Goal: Book appointment/travel/reservation

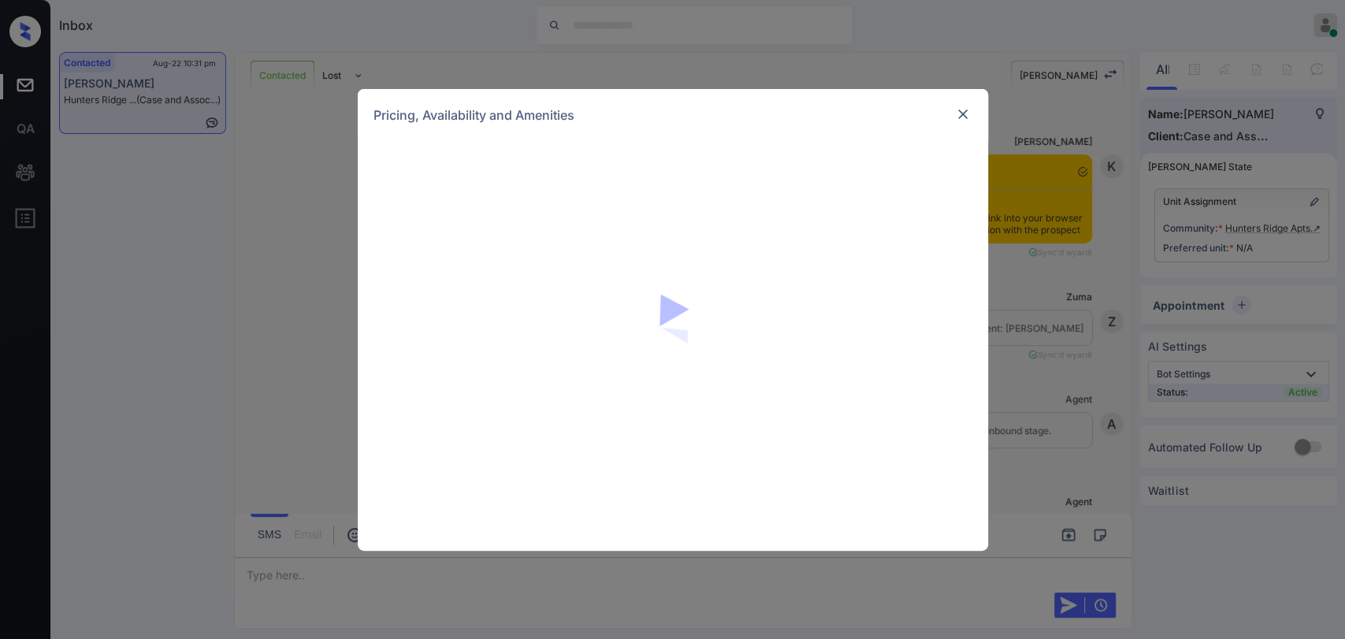
scroll to position [2264, 0]
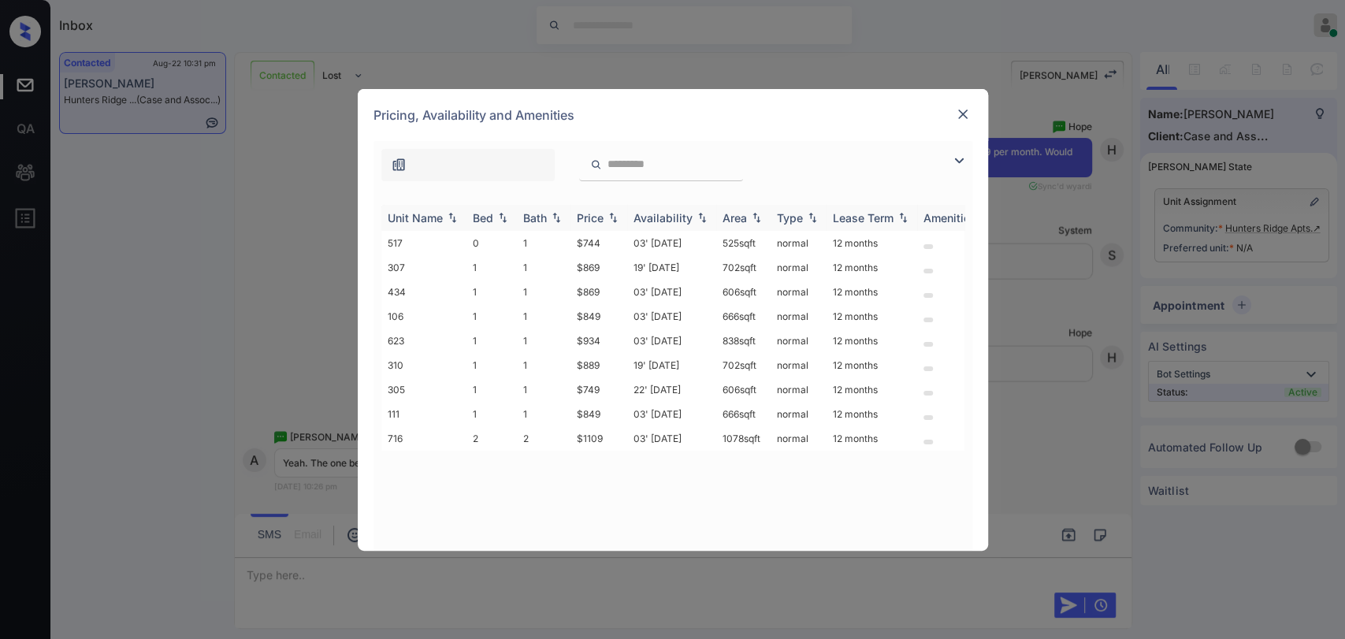
click at [592, 218] on div "Price" at bounding box center [590, 217] width 27 height 13
click at [600, 259] on td "$749" at bounding box center [598, 267] width 57 height 24
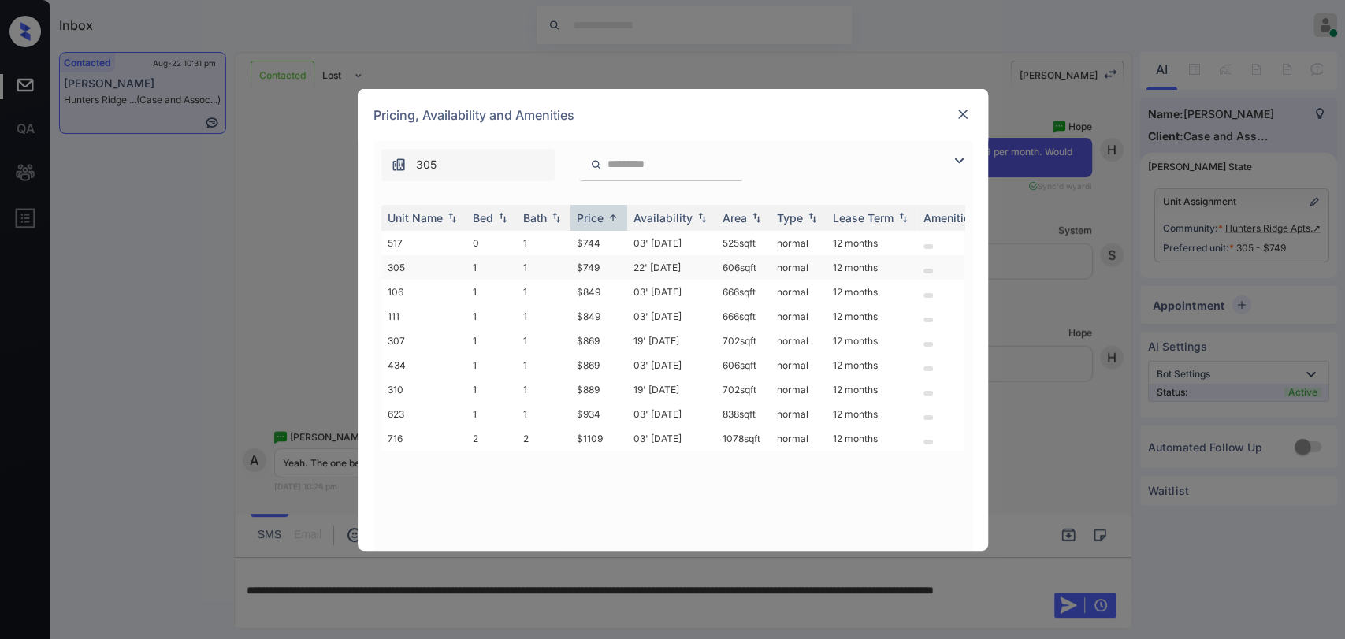
click at [588, 263] on td "$749" at bounding box center [598, 267] width 57 height 24
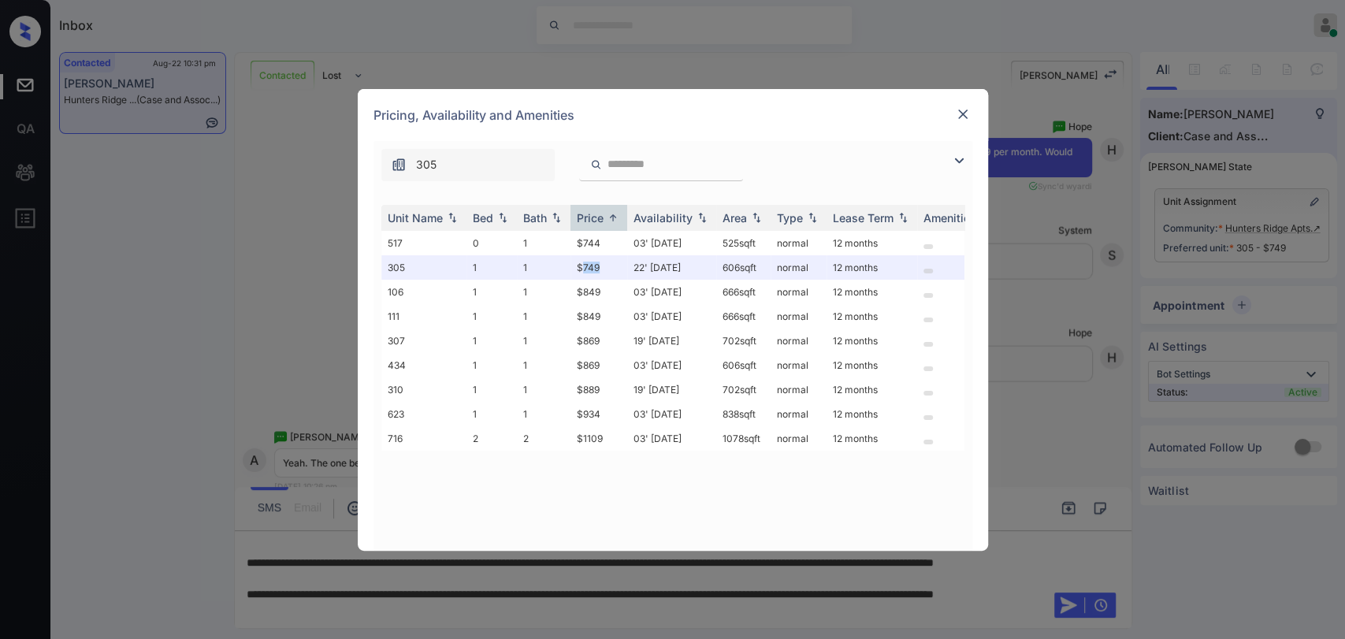
click at [956, 114] on img at bounding box center [963, 114] width 16 height 16
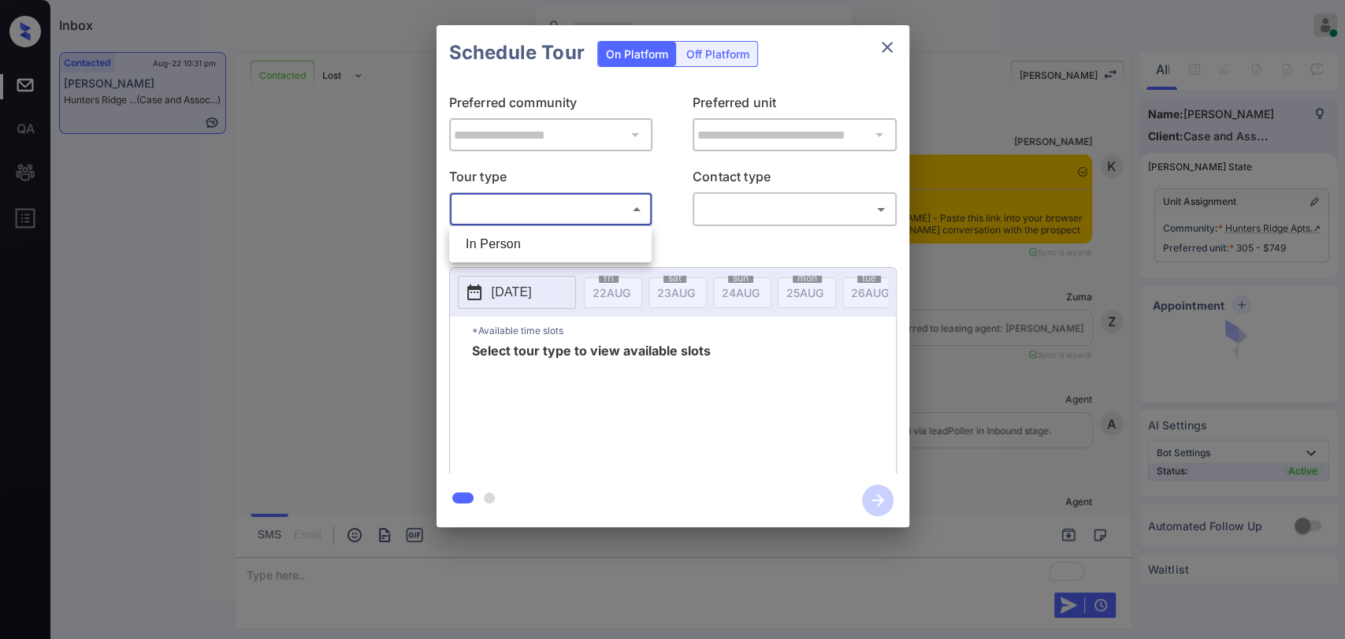
click at [556, 236] on li "In Person" at bounding box center [550, 244] width 195 height 28
type input "********"
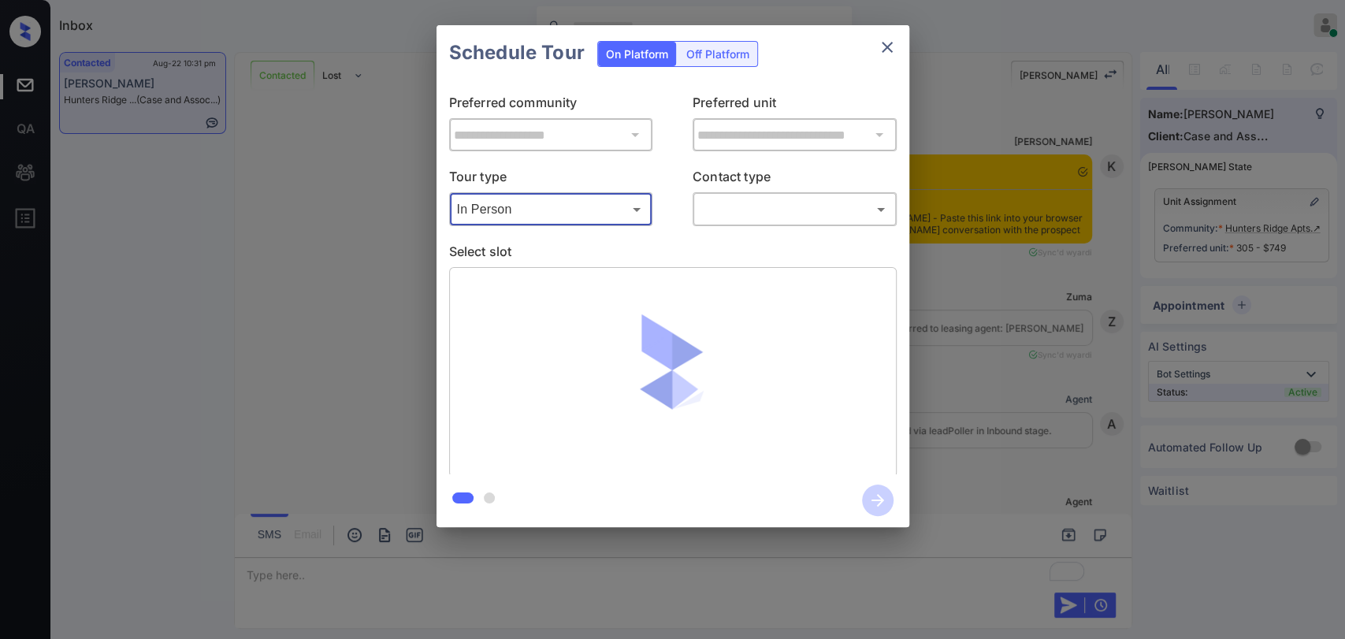
scroll to position [3258, 0]
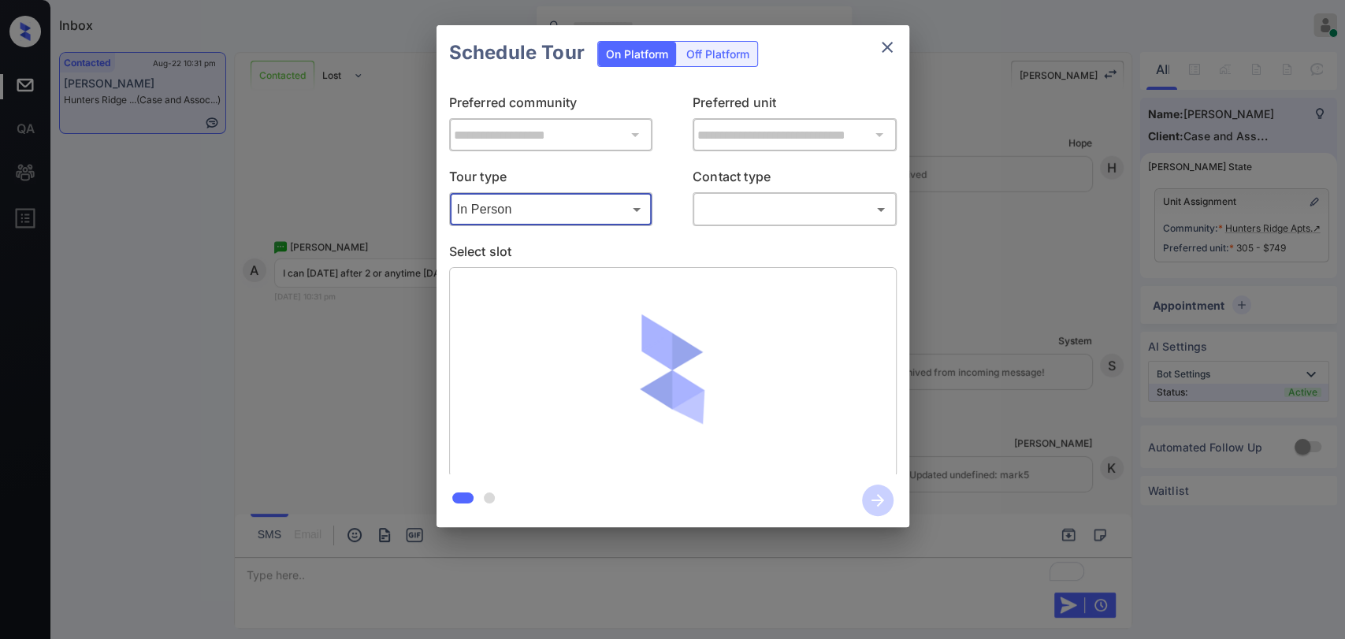
click at [755, 220] on body "Inbox Ajaya G Online Set yourself offline Set yourself on break Profile Switch …" at bounding box center [672, 319] width 1345 height 639
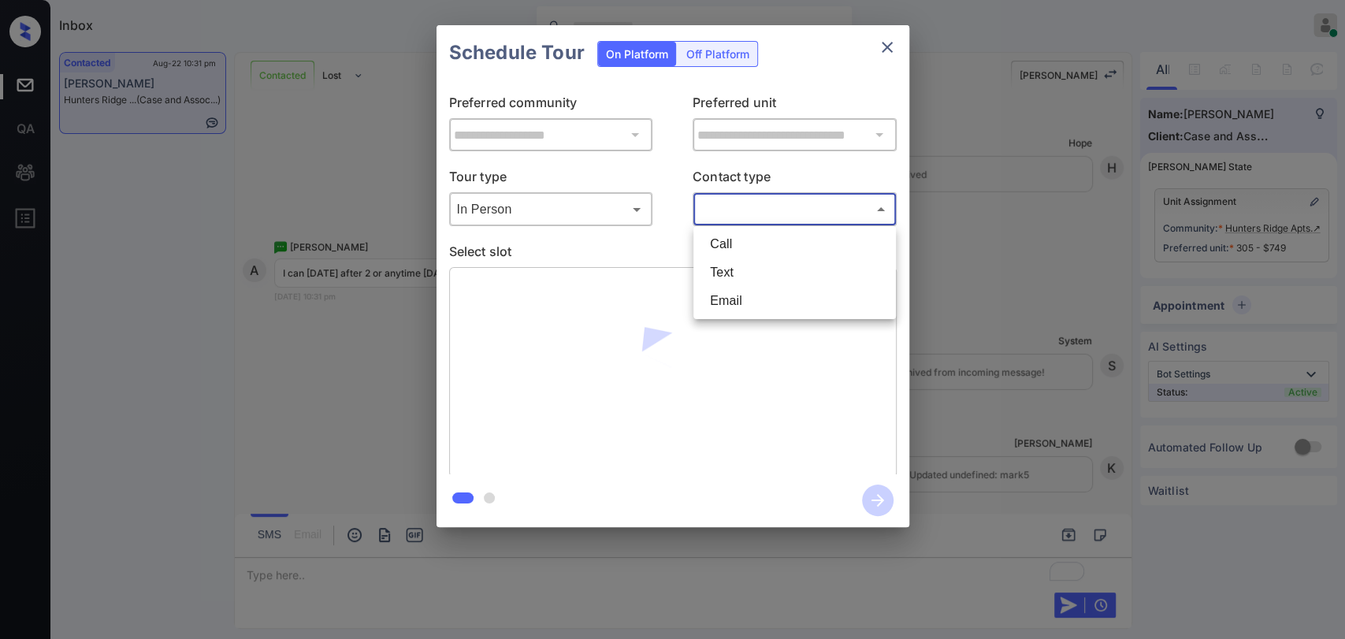
click at [730, 285] on li "Text" at bounding box center [794, 272] width 195 height 28
type input "****"
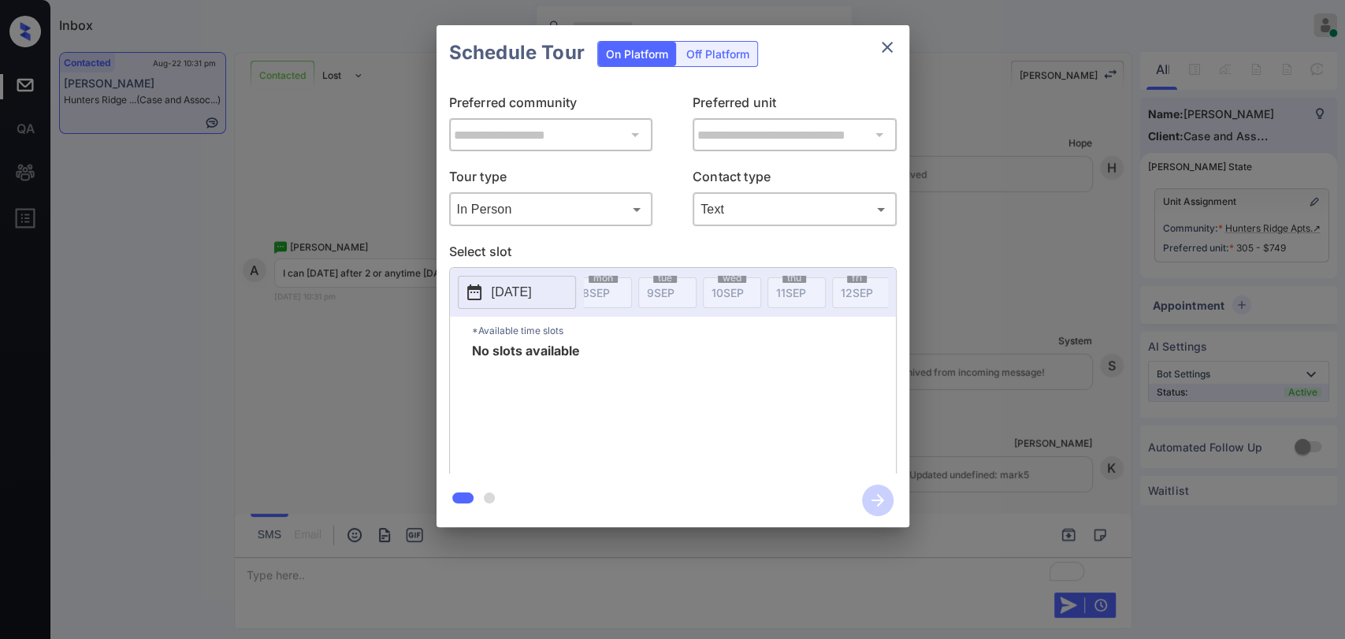
scroll to position [0, 1143]
click at [974, 300] on div "**********" at bounding box center [672, 276] width 1345 height 552
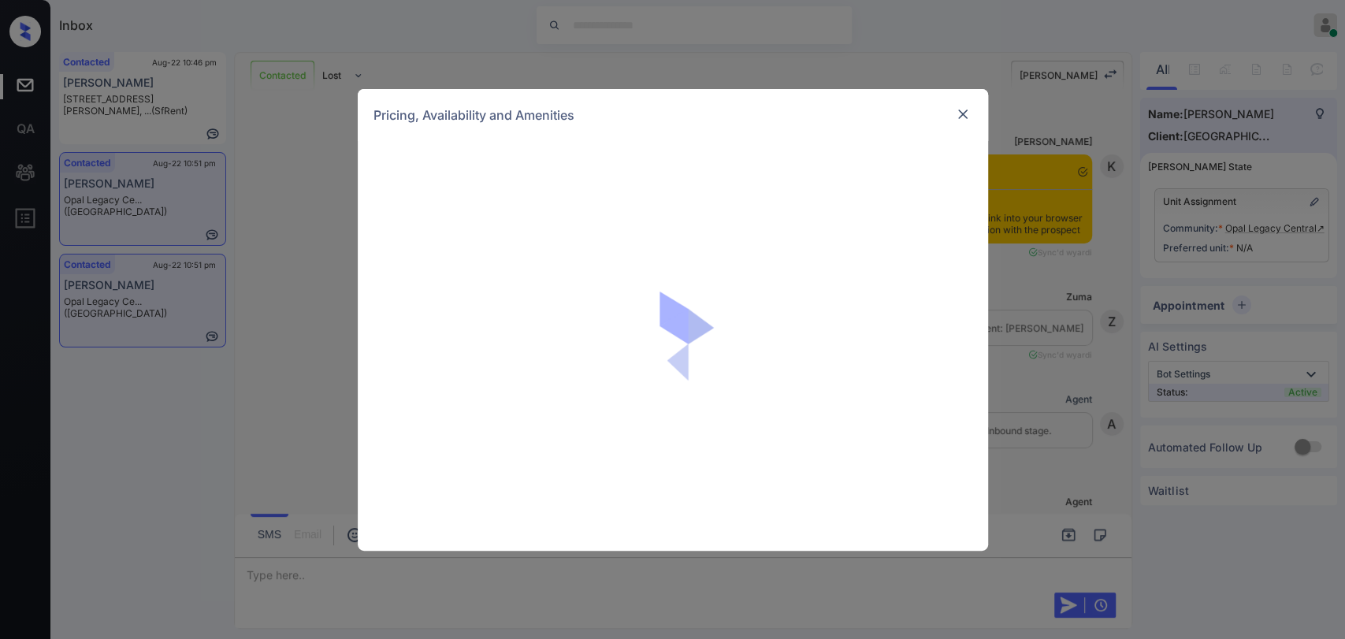
scroll to position [2183, 0]
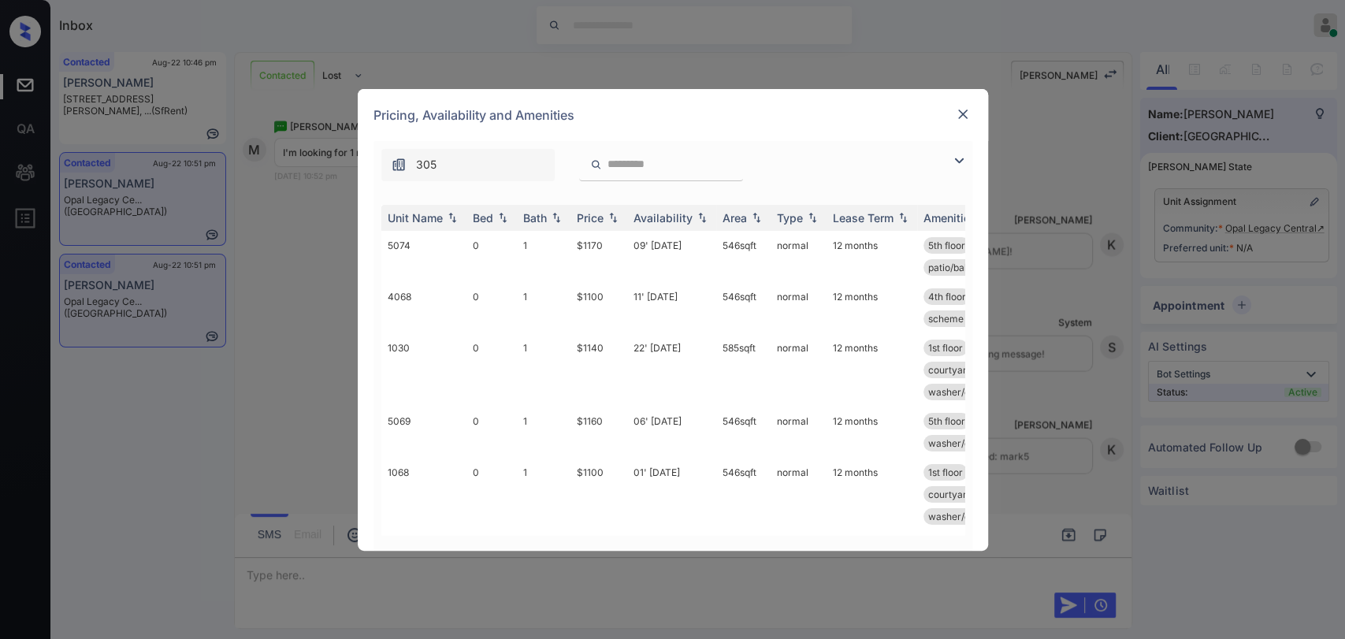
click at [953, 164] on img at bounding box center [959, 160] width 19 height 19
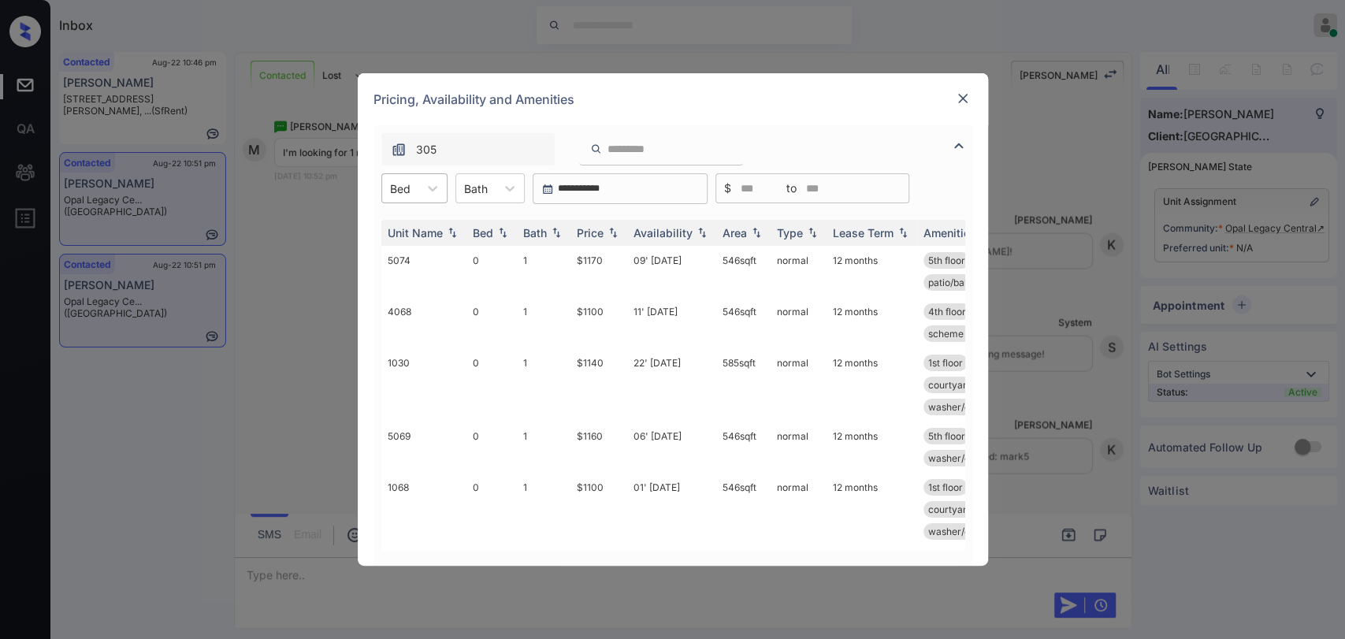
click at [397, 198] on div "Bed" at bounding box center [400, 188] width 36 height 23
click at [403, 241] on div "1" at bounding box center [414, 255] width 66 height 28
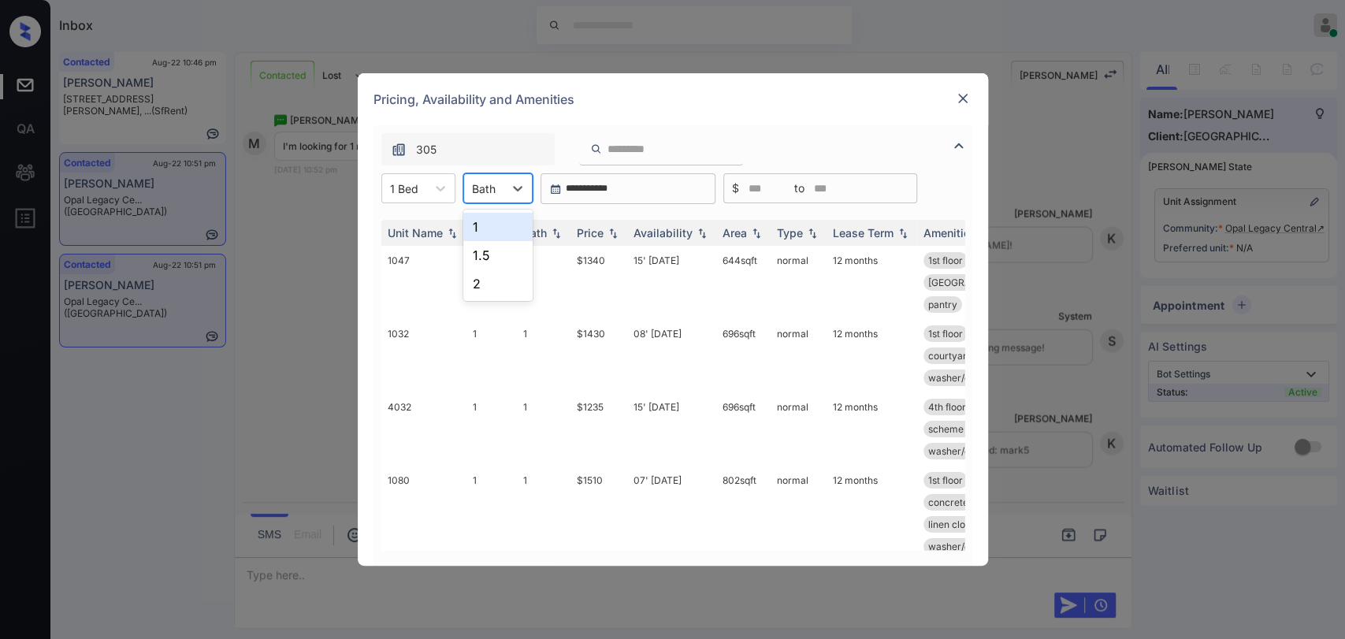
click at [500, 198] on div "Bath" at bounding box center [483, 188] width 39 height 23
click at [489, 221] on div "1" at bounding box center [497, 227] width 69 height 28
click at [574, 232] on th "Price" at bounding box center [598, 233] width 57 height 26
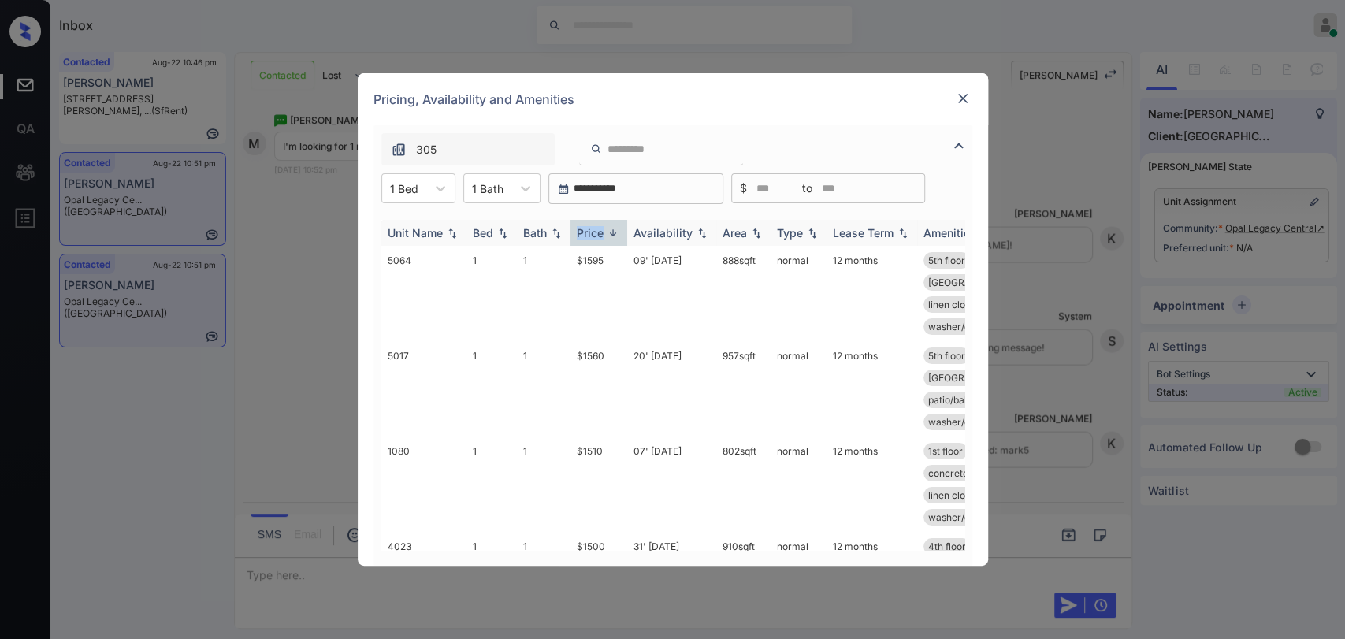
click at [574, 232] on th "Price" at bounding box center [598, 233] width 57 height 26
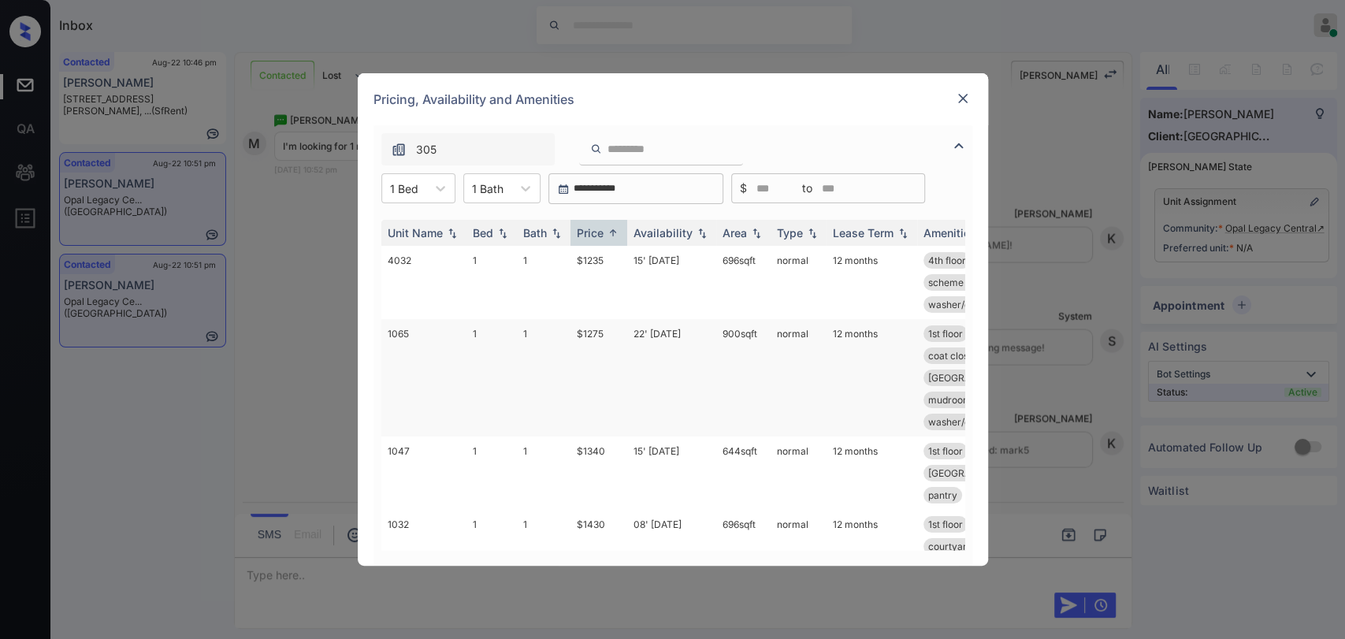
click at [591, 330] on td "$1275" at bounding box center [598, 377] width 57 height 117
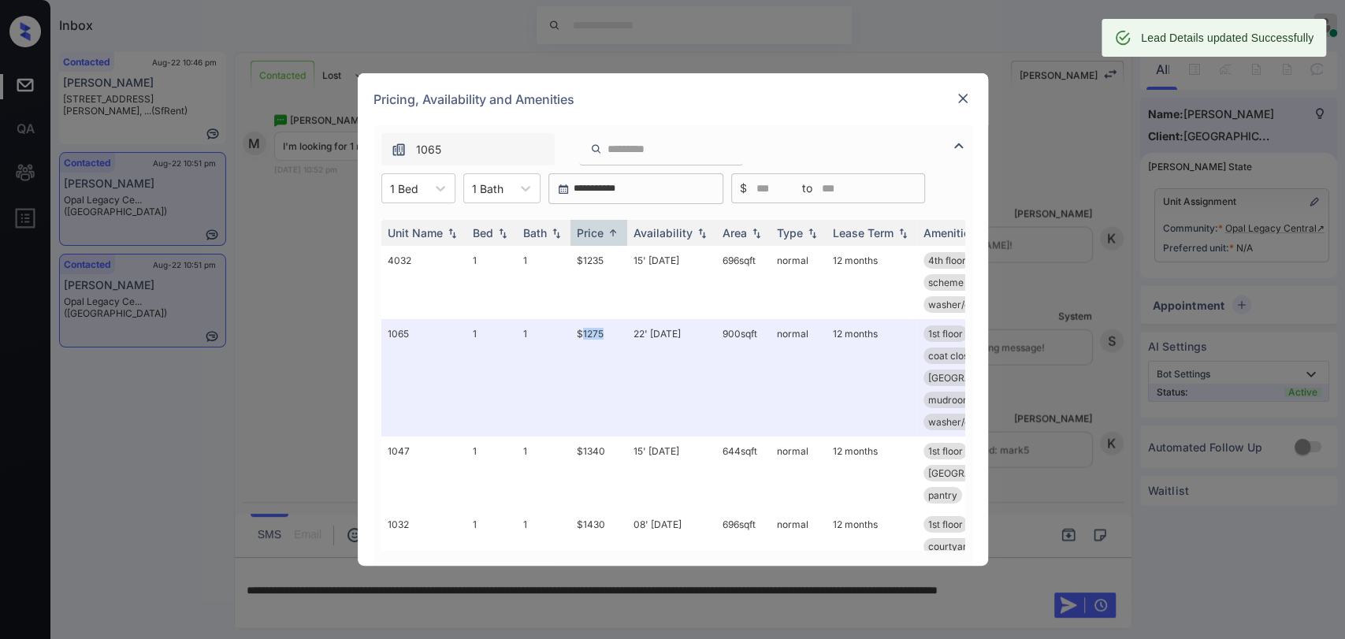
click at [957, 99] on img at bounding box center [963, 99] width 16 height 16
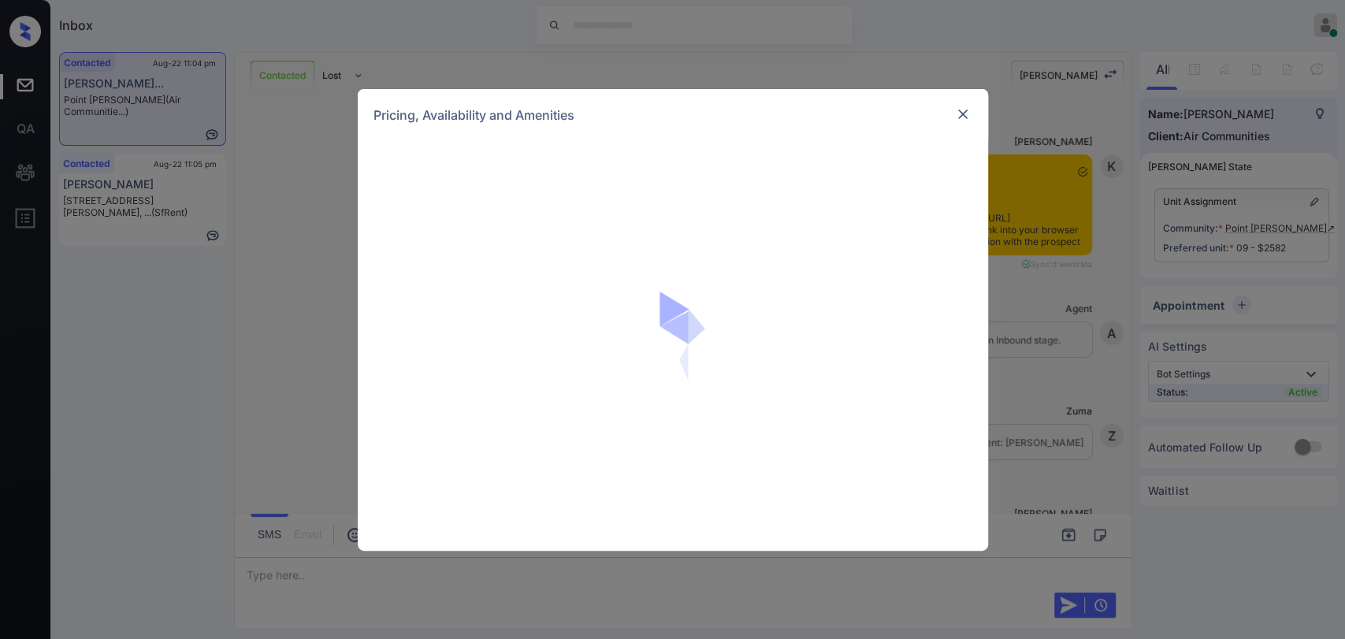
scroll to position [692, 0]
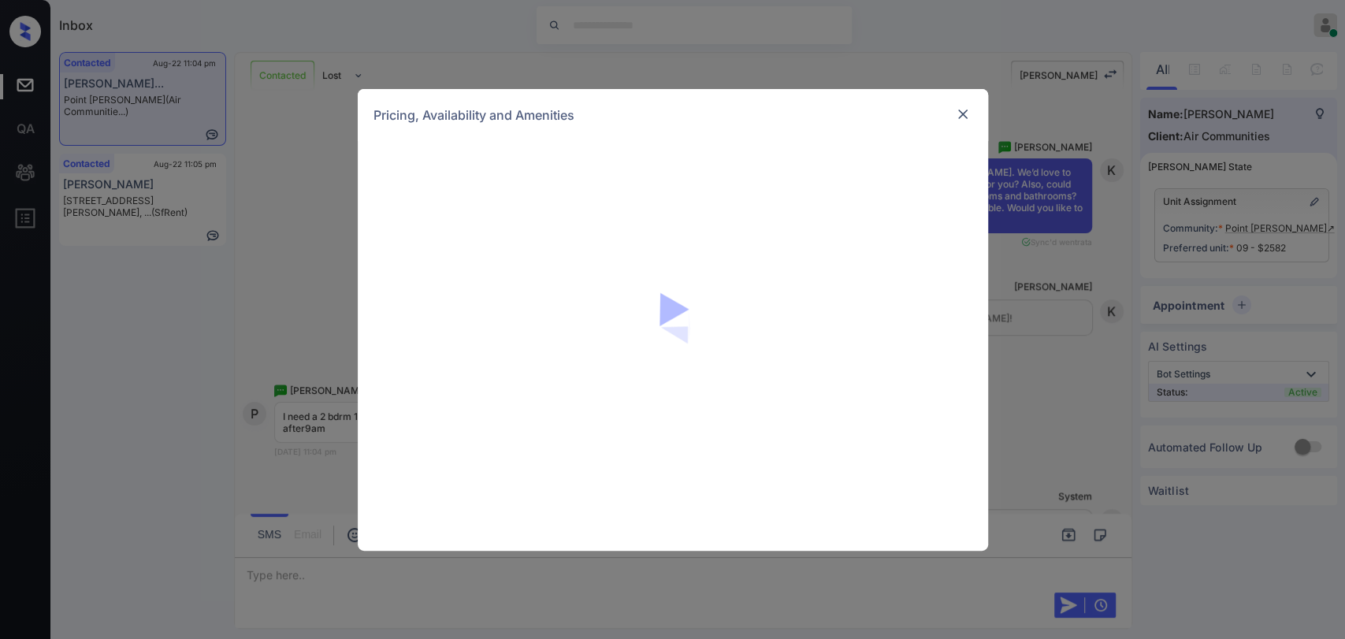
click at [965, 115] on img at bounding box center [963, 114] width 16 height 16
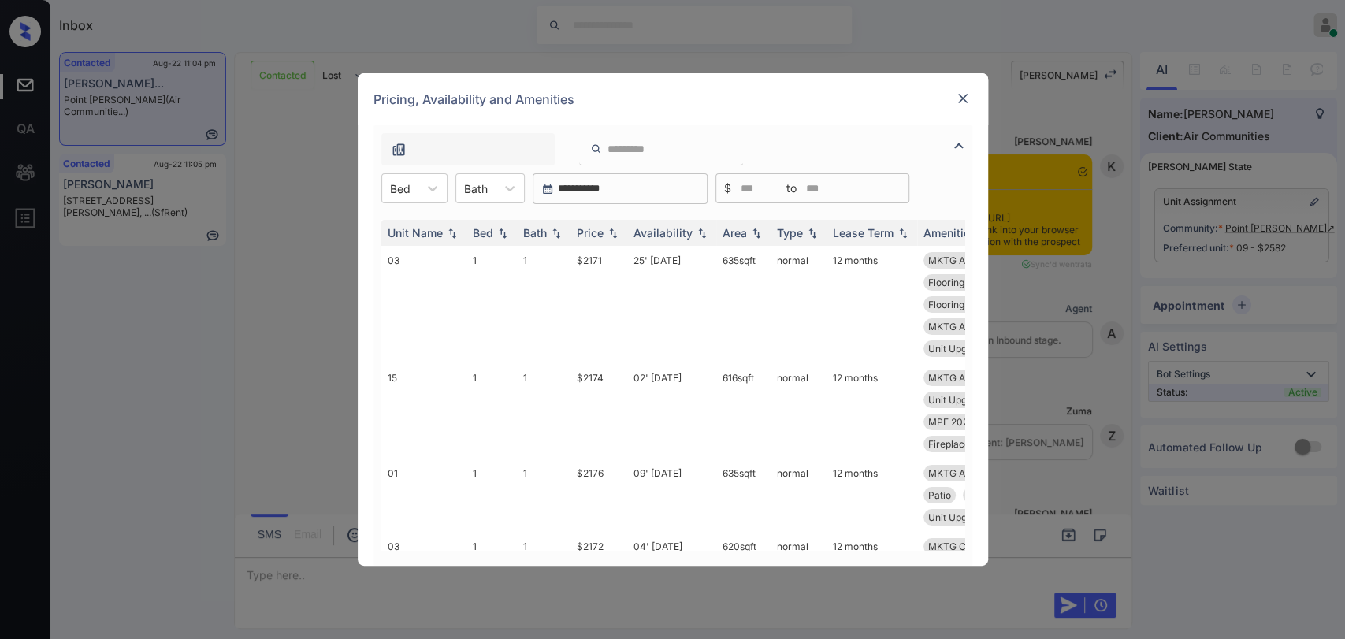
scroll to position [867, 0]
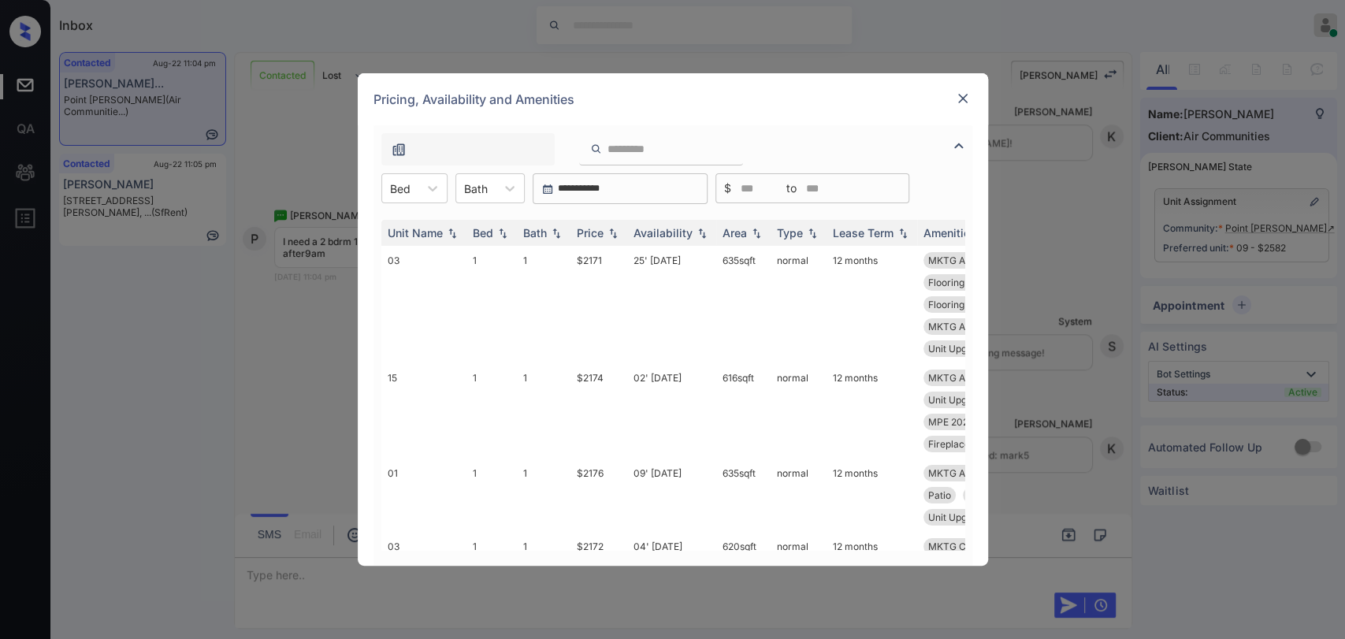
click at [435, 197] on div at bounding box center [432, 188] width 28 height 28
click at [386, 285] on div "2" at bounding box center [414, 283] width 66 height 28
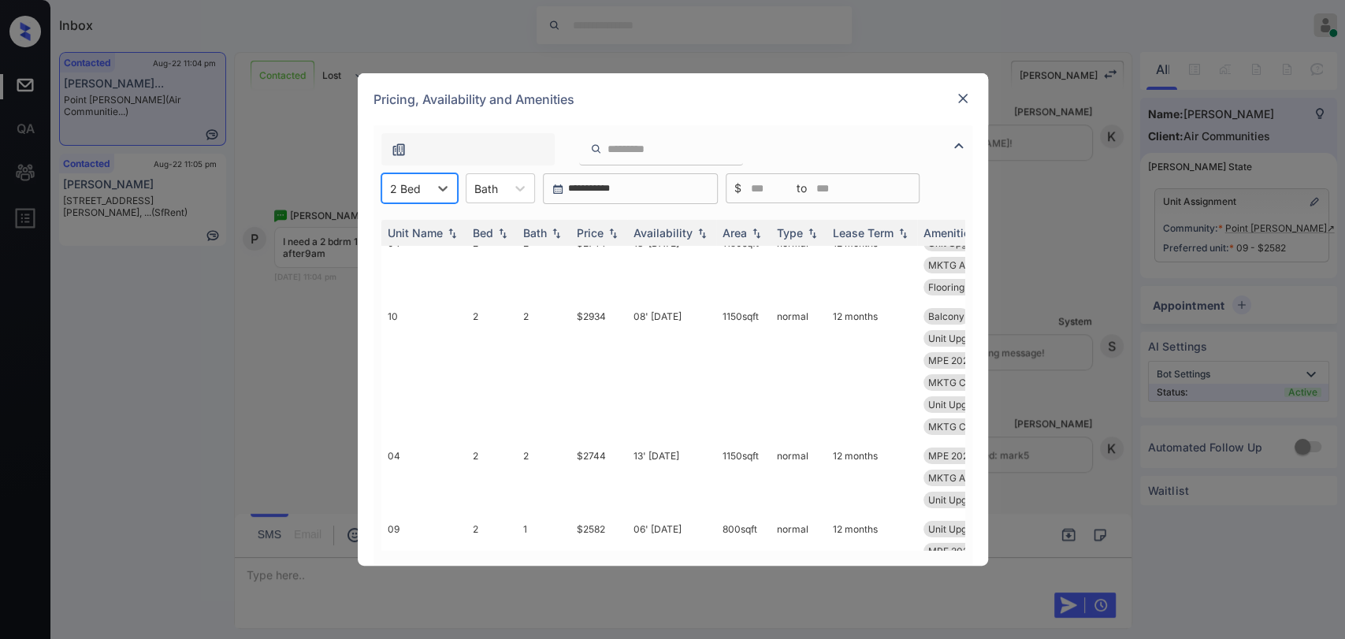
scroll to position [0, 0]
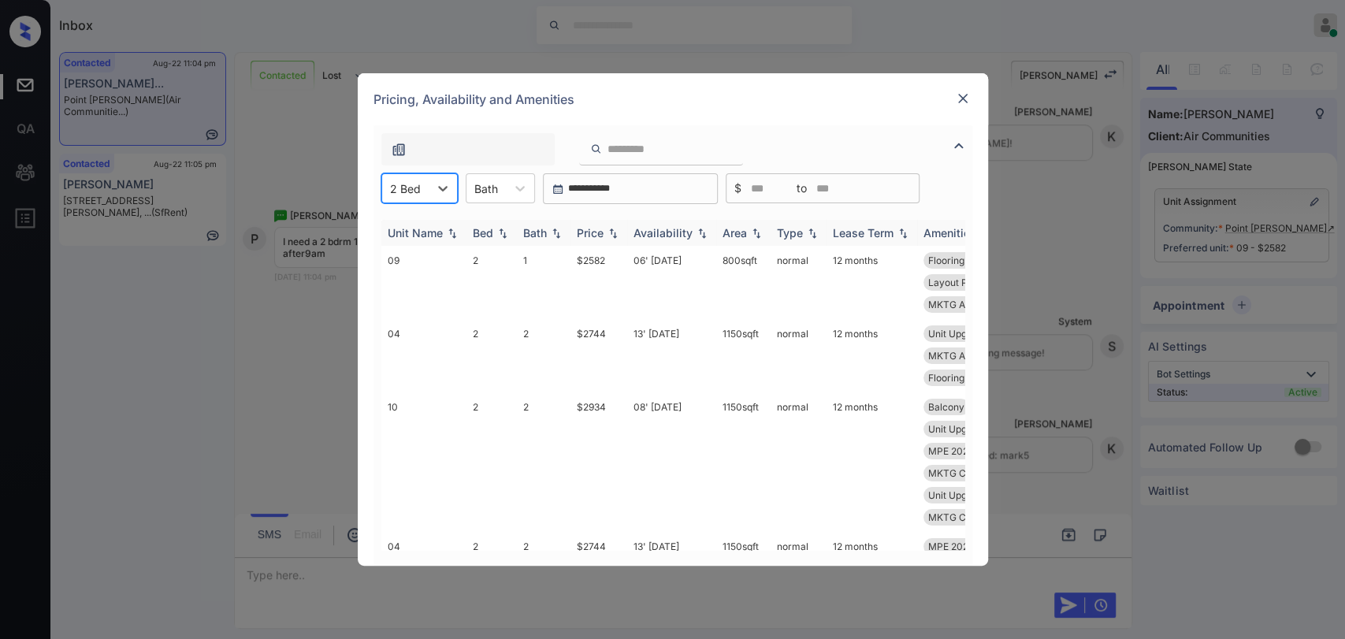
click at [589, 232] on div "Price" at bounding box center [590, 232] width 27 height 13
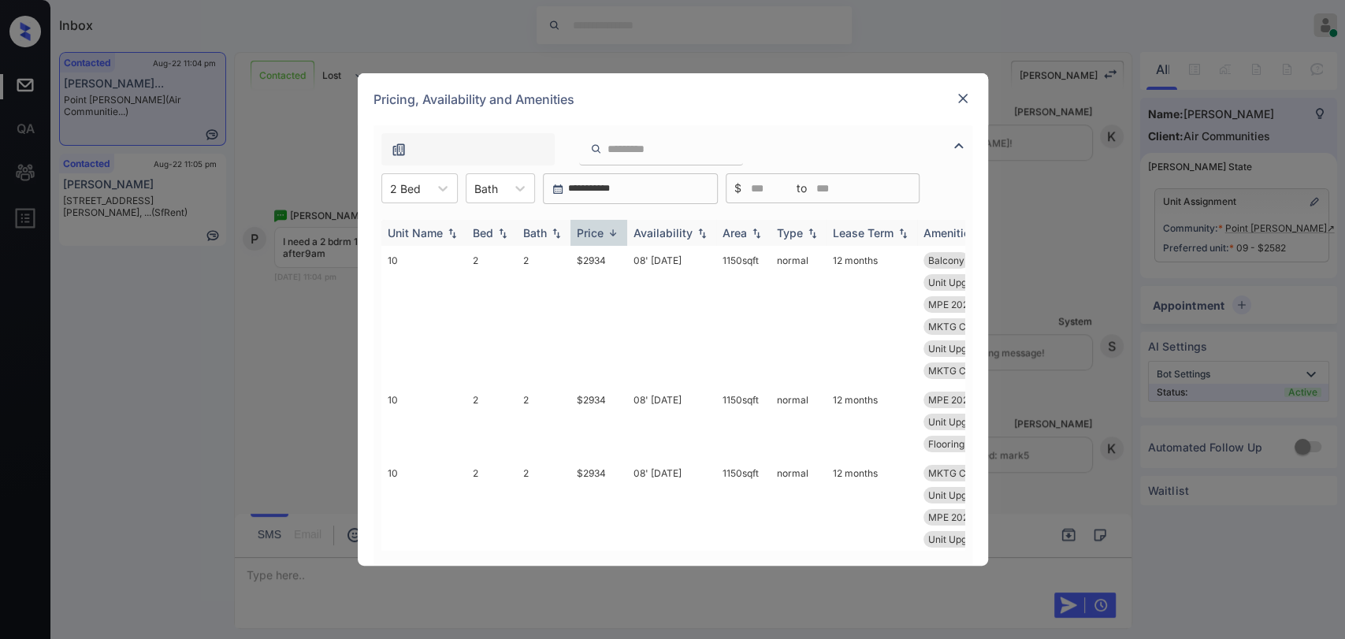
click at [589, 232] on div "Price" at bounding box center [590, 232] width 27 height 13
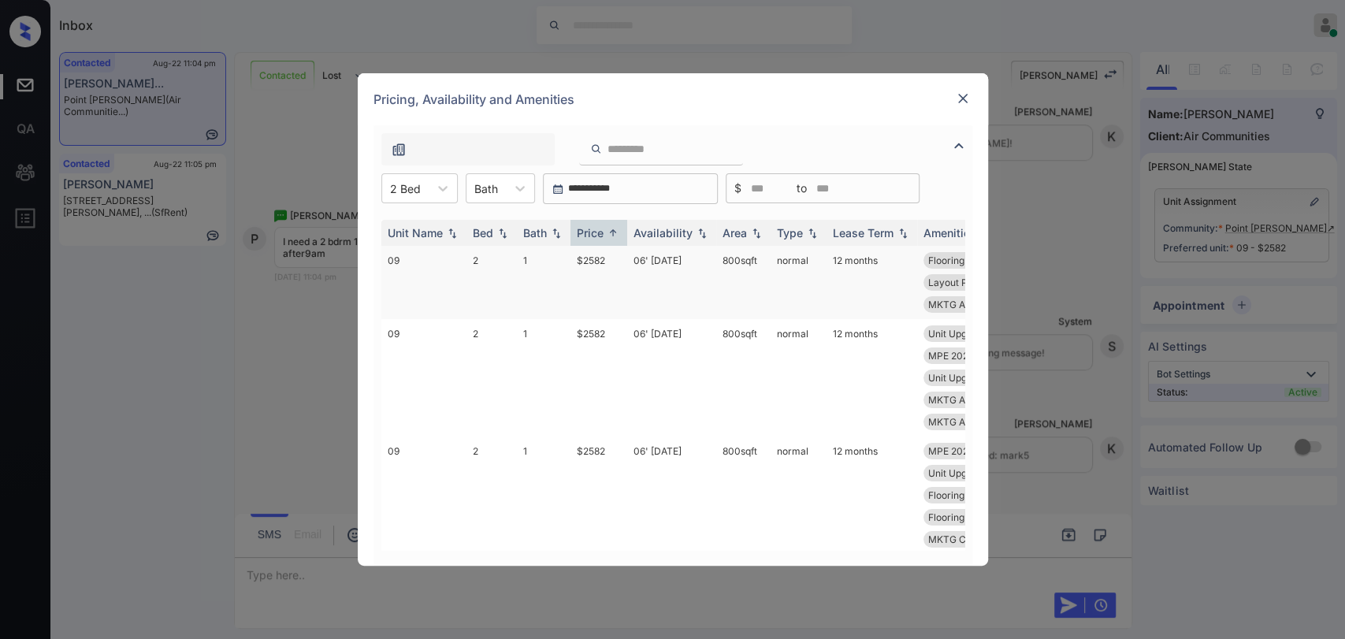
click at [593, 266] on td "$2582" at bounding box center [598, 282] width 57 height 73
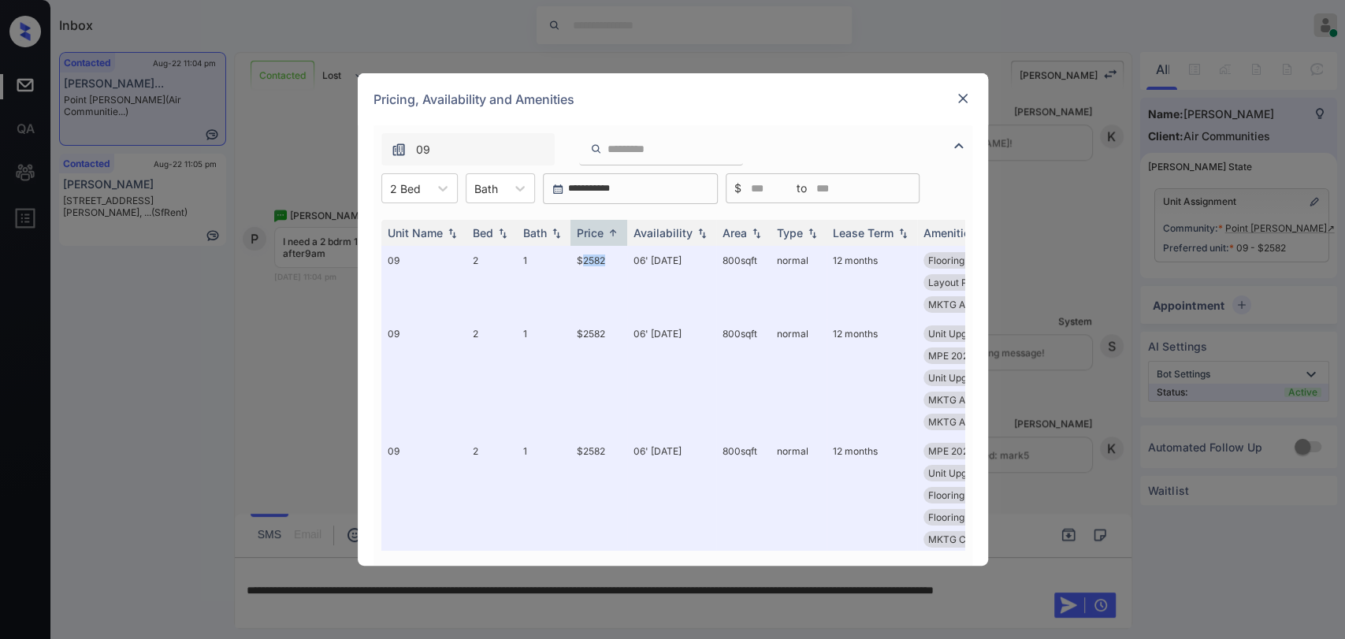
click at [961, 100] on img at bounding box center [963, 99] width 16 height 16
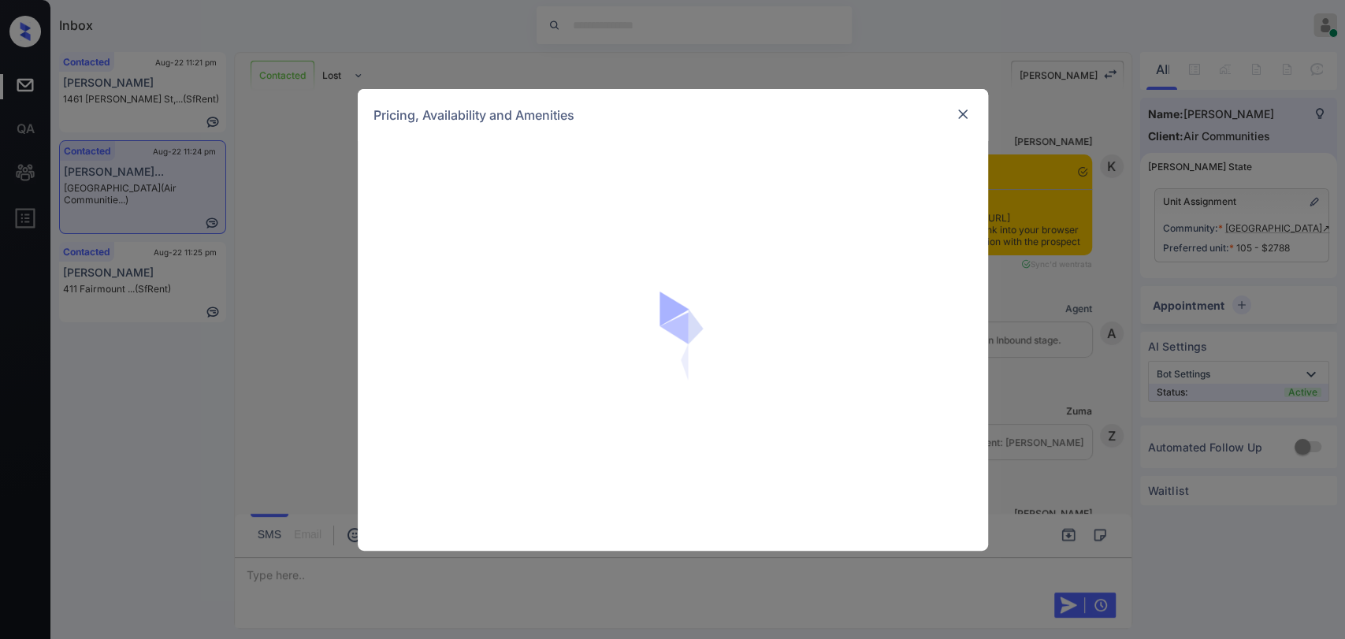
scroll to position [875, 0]
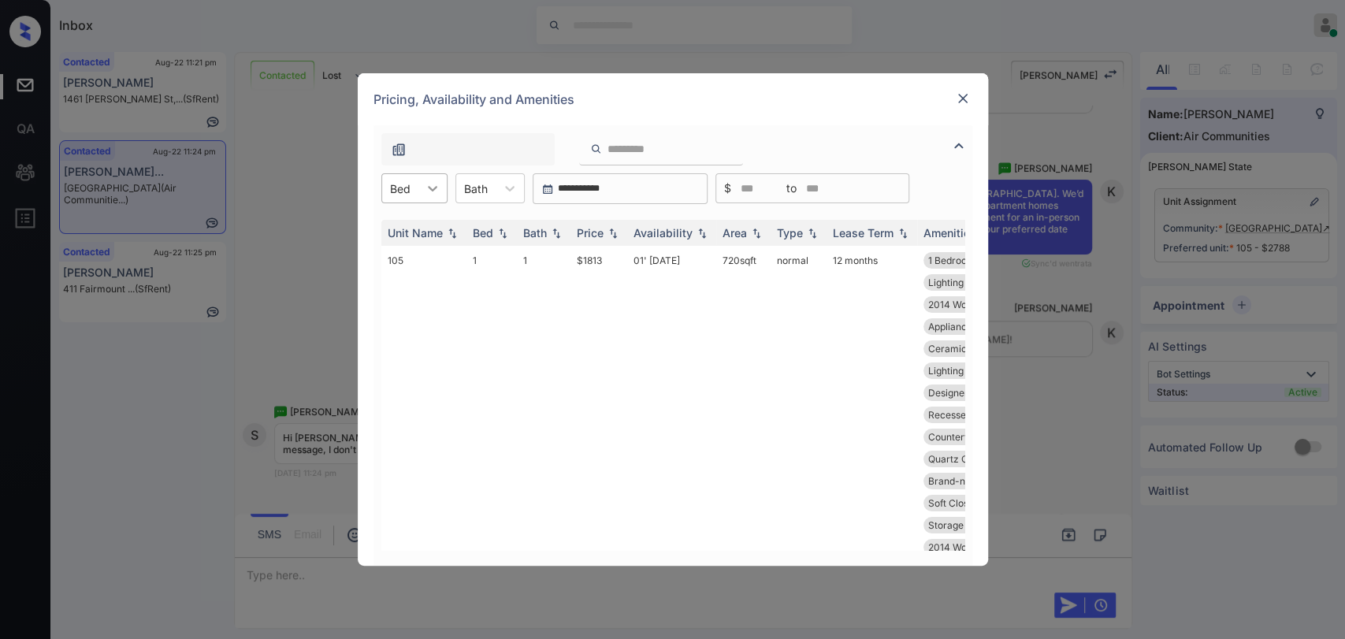
click at [426, 188] on icon at bounding box center [433, 188] width 16 height 16
click at [412, 207] on div "Unit Name Bed Bath Price Availability Area Type Lease Term Amenities 105 1 1 $1…" at bounding box center [673, 385] width 599 height 362
click at [408, 206] on div "Unit Name Bed Bath Price Availability Area Type Lease Term Amenities 105 1 1 $1…" at bounding box center [673, 385] width 599 height 362
click at [411, 191] on div "Bed" at bounding box center [400, 188] width 36 height 23
drag, startPoint x: 403, startPoint y: 219, endPoint x: 489, endPoint y: 180, distance: 94.2
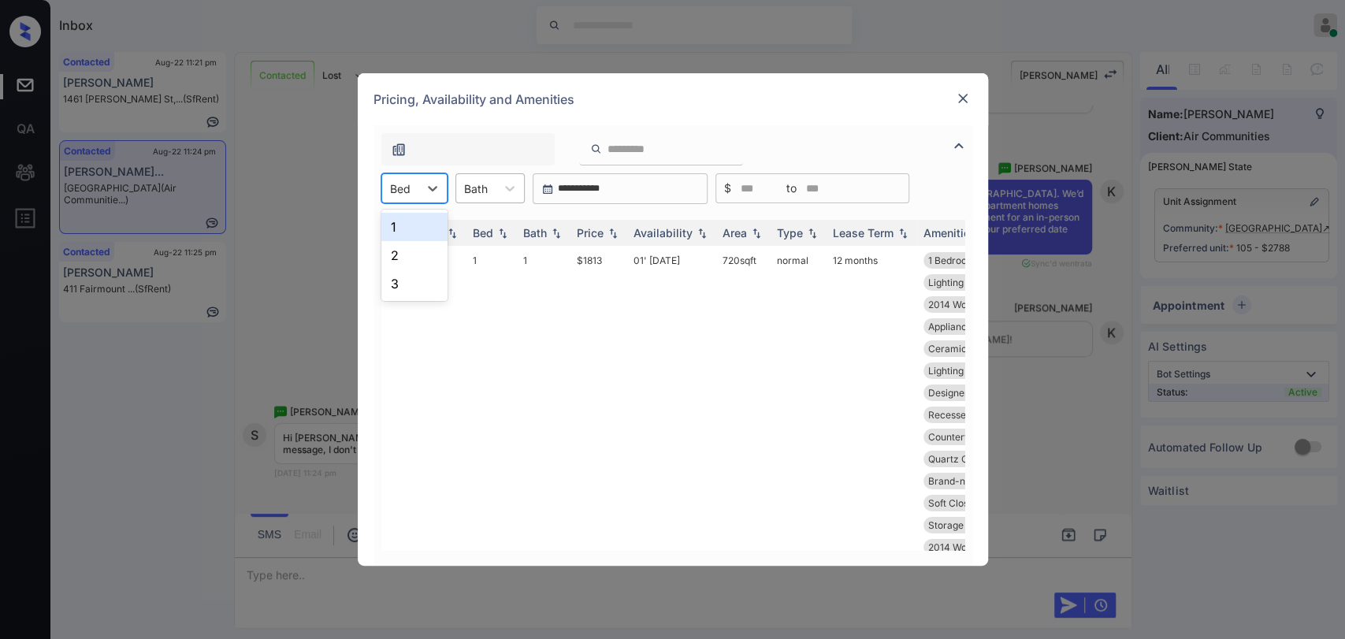
click at [403, 220] on div "1" at bounding box center [414, 227] width 66 height 28
click at [489, 180] on div at bounding box center [484, 188] width 24 height 17
click at [483, 232] on div "1" at bounding box center [497, 227] width 69 height 28
click at [574, 225] on th "Price" at bounding box center [598, 233] width 57 height 26
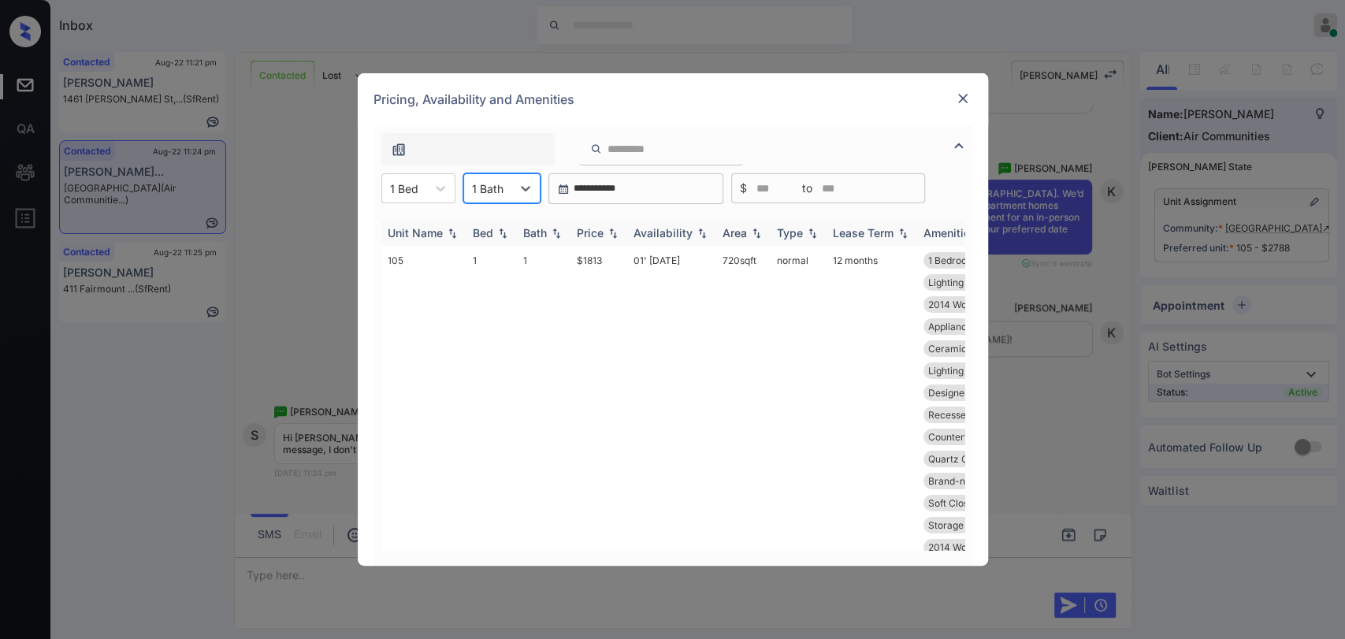
click at [574, 225] on th "Price" at bounding box center [598, 233] width 57 height 26
click at [600, 226] on div "Price" at bounding box center [590, 232] width 27 height 13
click at [598, 232] on div "Price" at bounding box center [590, 232] width 27 height 13
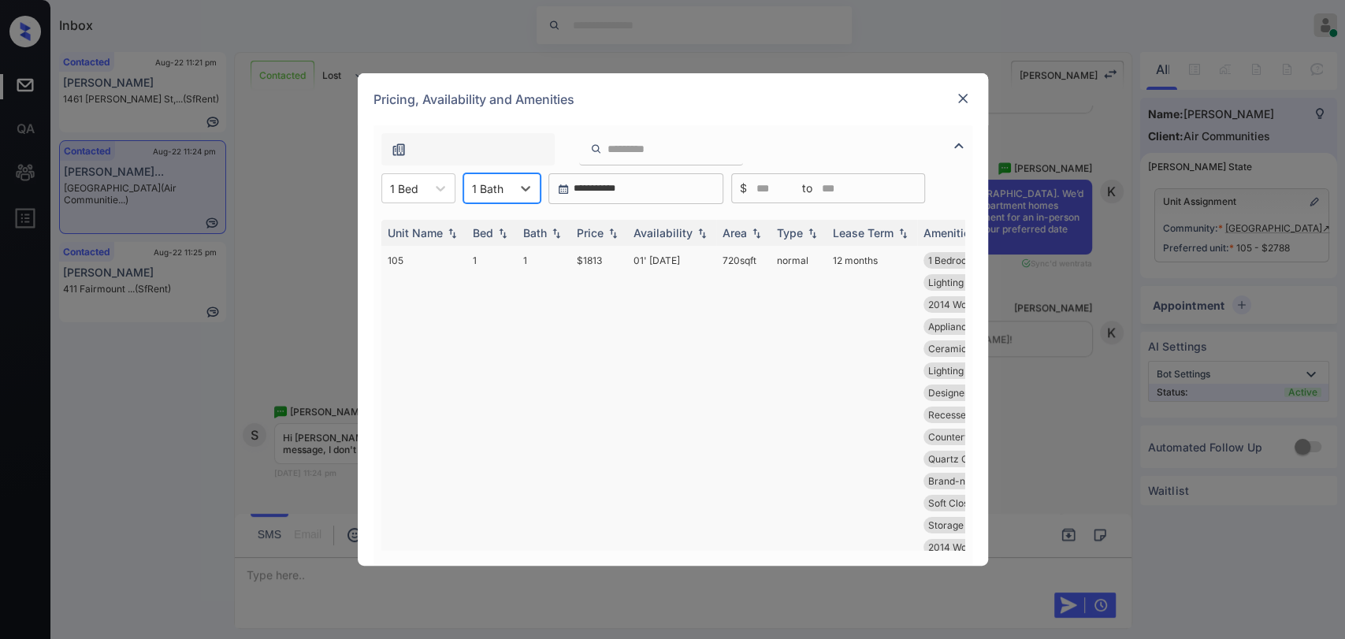
click at [598, 232] on div "Price" at bounding box center [590, 232] width 27 height 13
click at [589, 236] on div "Price" at bounding box center [590, 232] width 27 height 13
click at [588, 232] on div "Price" at bounding box center [590, 232] width 27 height 13
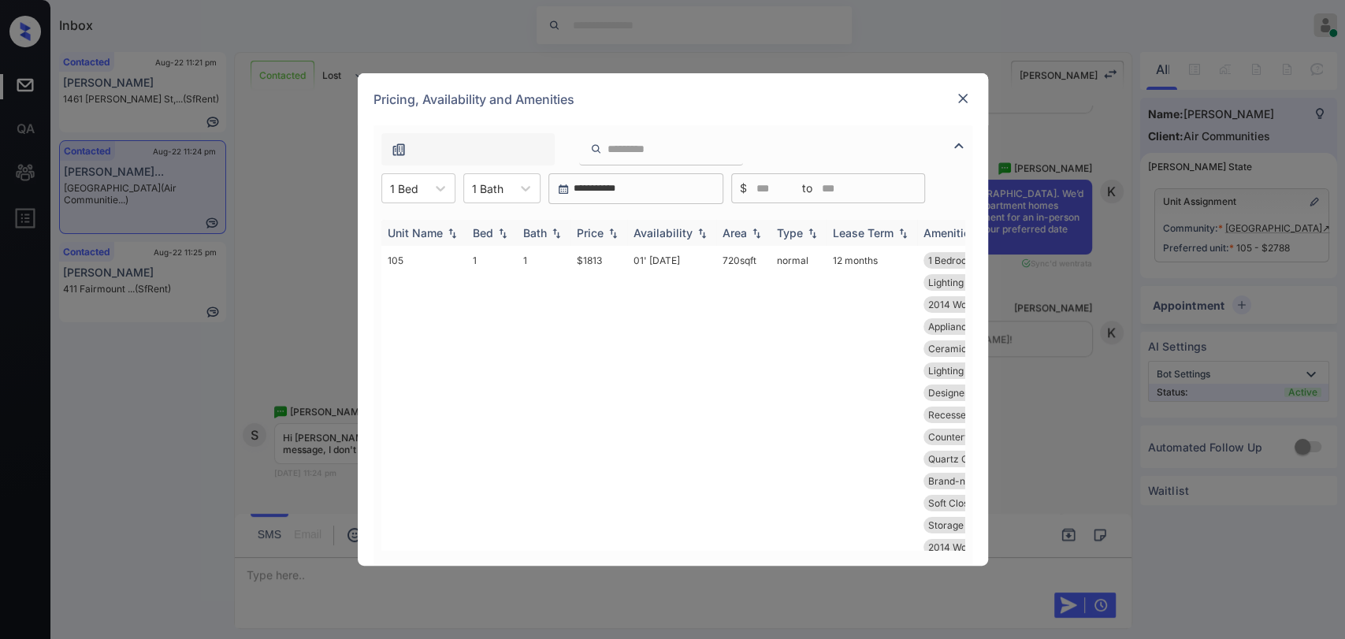
click at [588, 232] on div "Price" at bounding box center [590, 232] width 27 height 13
click at [961, 95] on img at bounding box center [963, 99] width 16 height 16
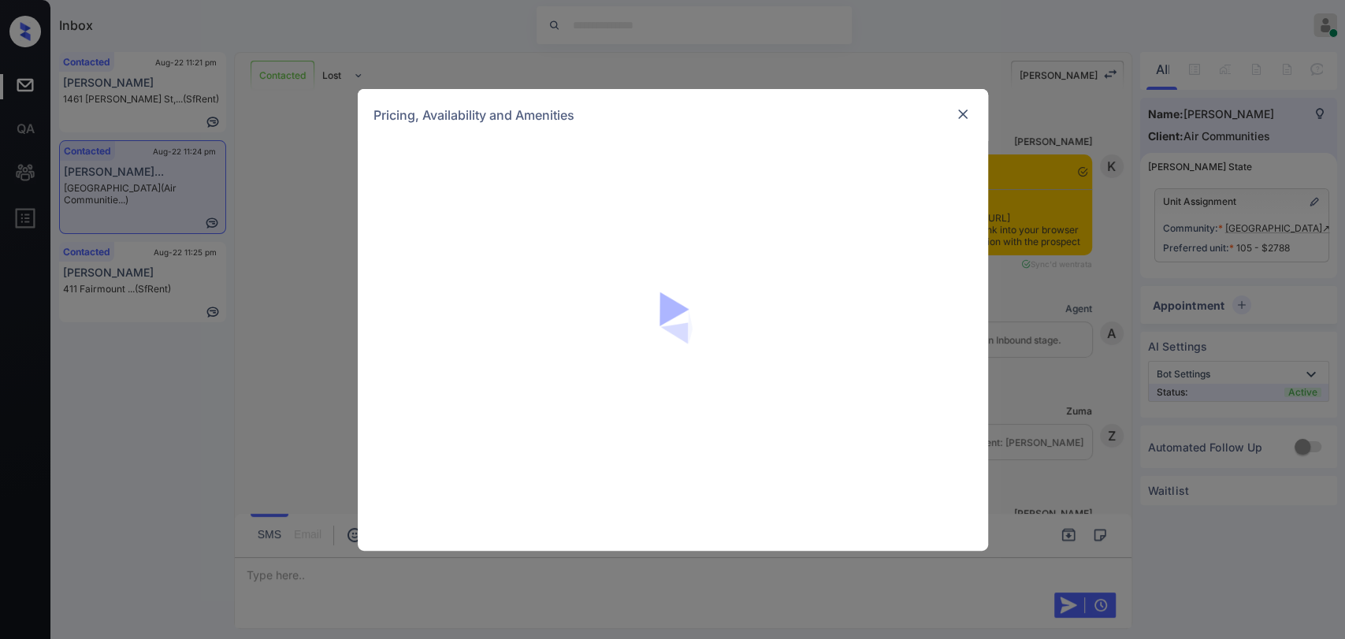
scroll to position [1202, 0]
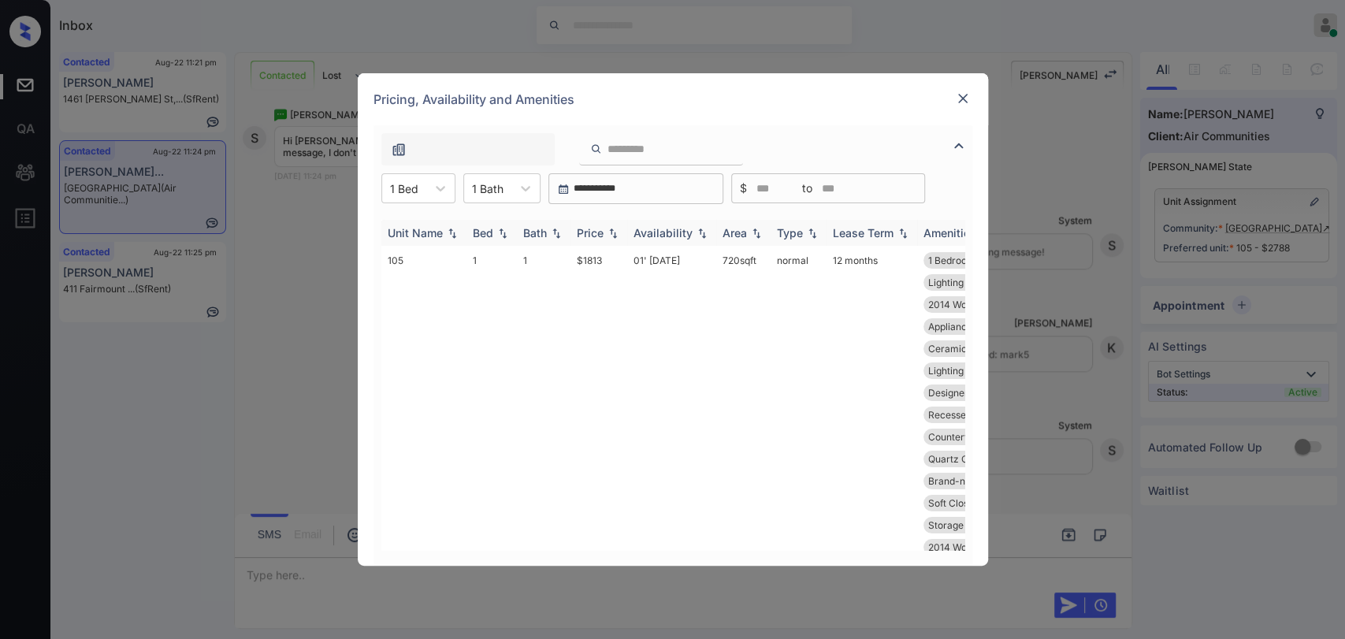
click at [588, 232] on div "Price" at bounding box center [590, 232] width 27 height 13
click at [595, 229] on div "Price" at bounding box center [590, 232] width 27 height 13
click at [968, 98] on img at bounding box center [963, 99] width 16 height 16
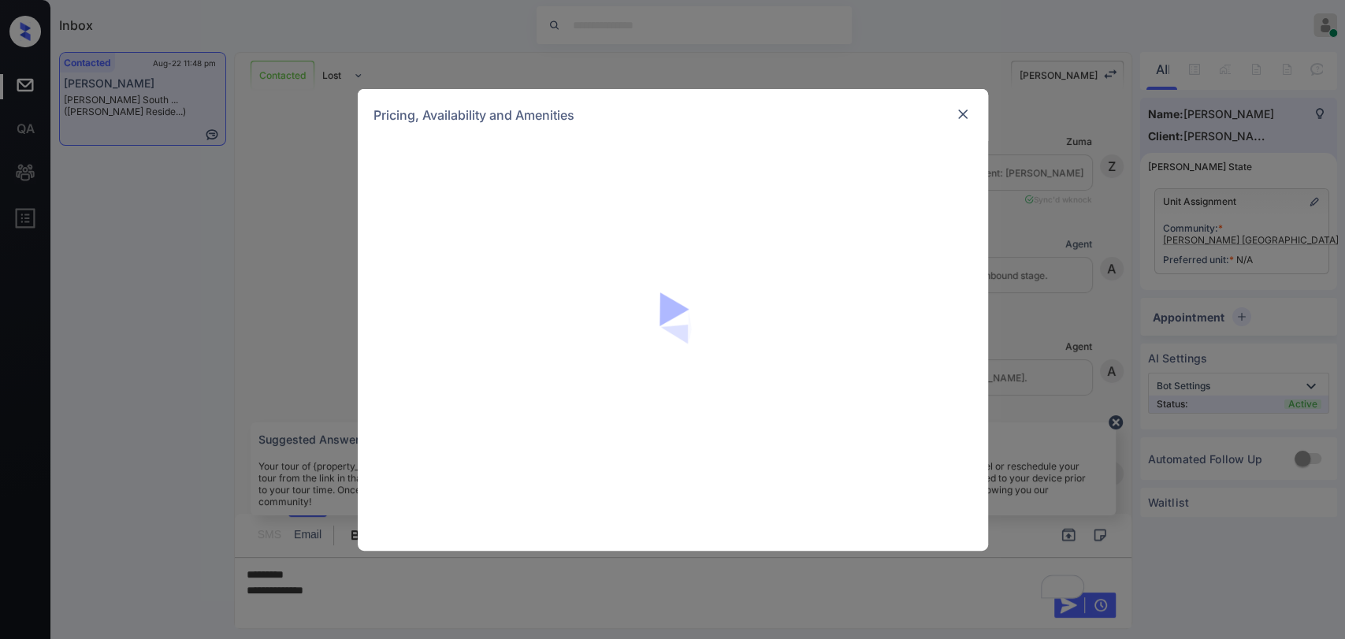
scroll to position [1432, 0]
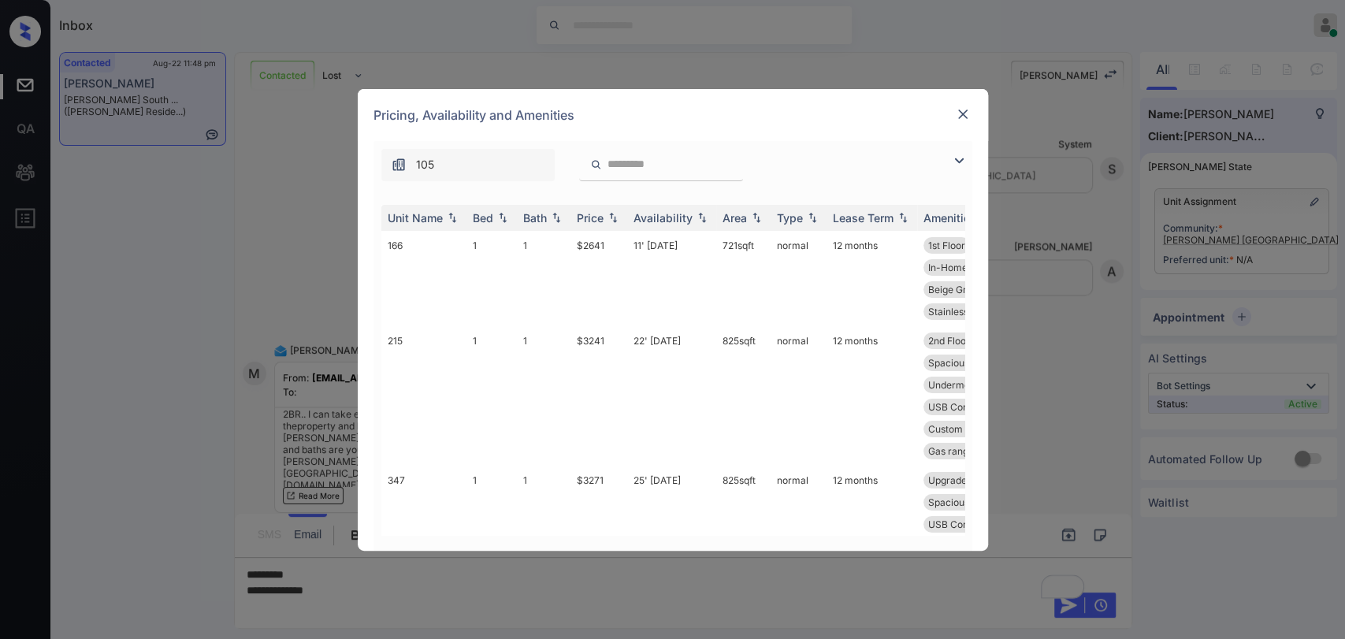
click at [959, 165] on img at bounding box center [959, 160] width 19 height 19
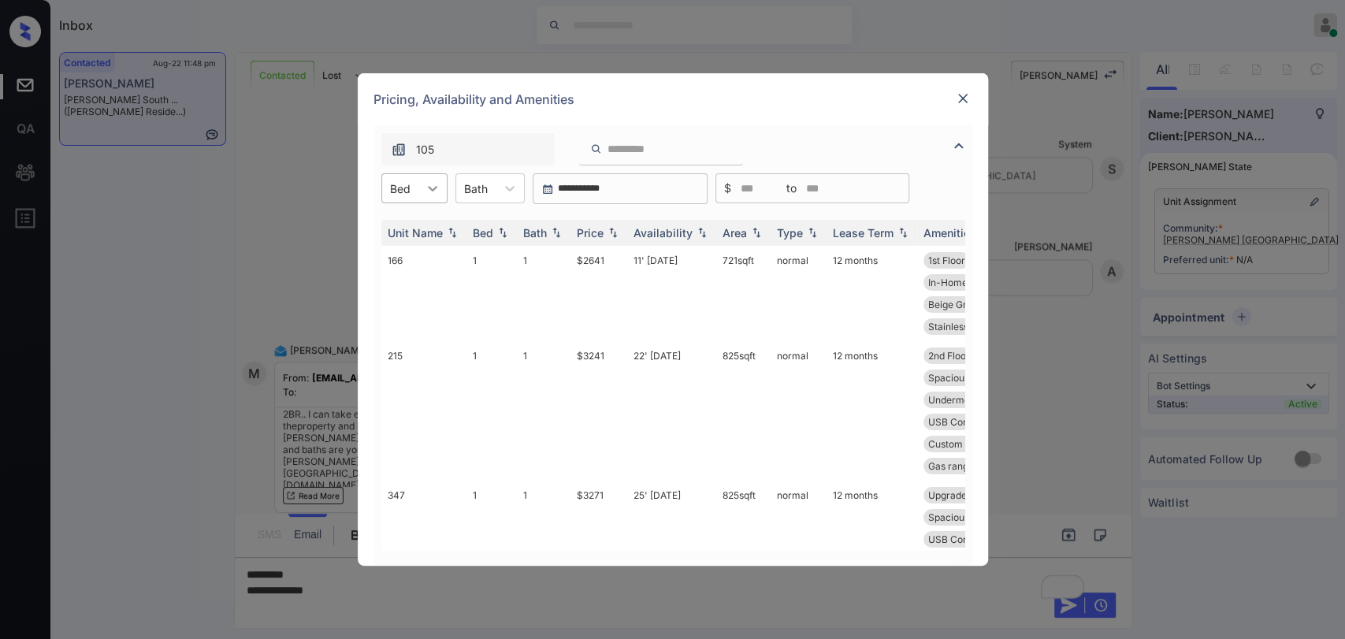
click at [421, 191] on div at bounding box center [432, 188] width 28 height 28
click at [411, 233] on div "1" at bounding box center [414, 227] width 66 height 28
click at [492, 183] on div at bounding box center [484, 188] width 24 height 17
drag, startPoint x: 502, startPoint y: 224, endPoint x: 528, endPoint y: 241, distance: 31.3
click at [501, 224] on div "1" at bounding box center [497, 227] width 69 height 28
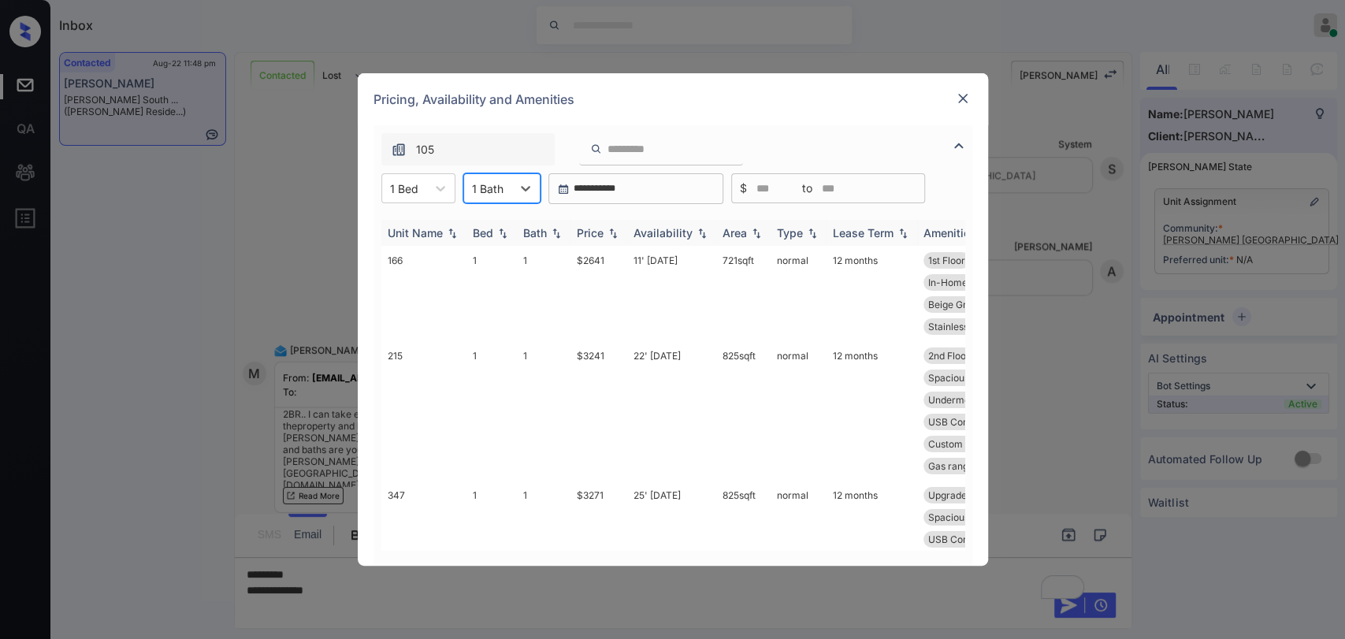
click at [600, 235] on div "Price" at bounding box center [590, 232] width 27 height 13
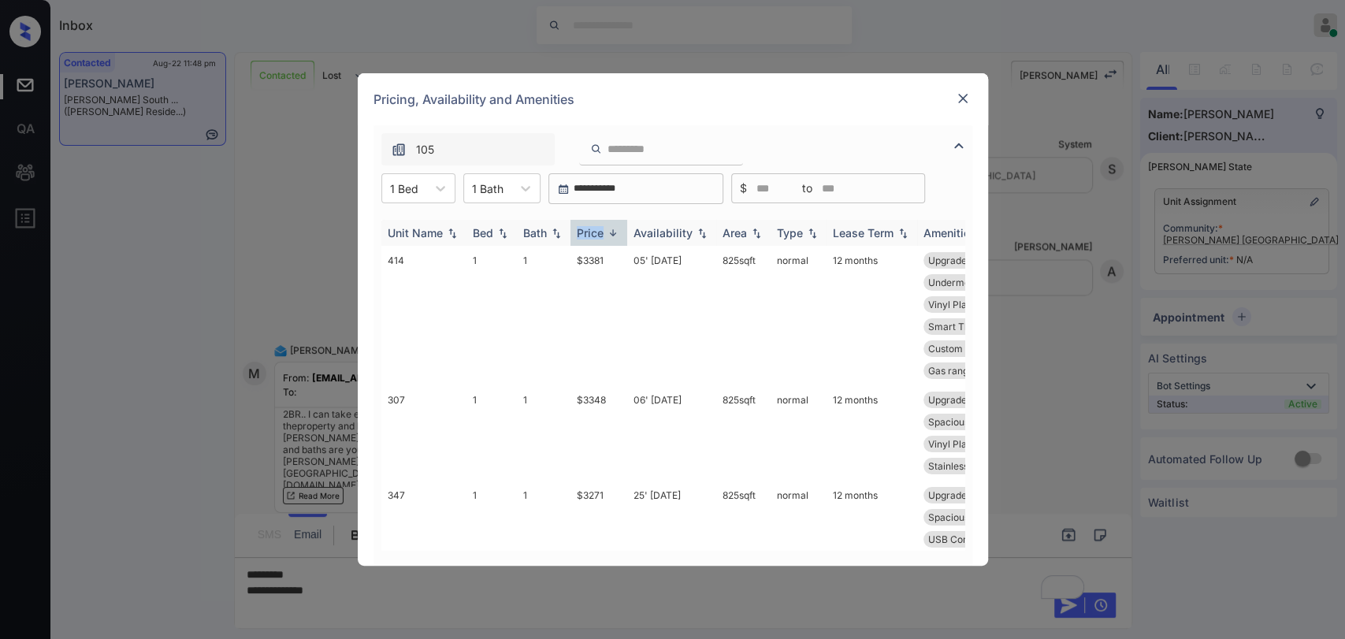
click at [600, 235] on div "Price" at bounding box center [590, 232] width 27 height 13
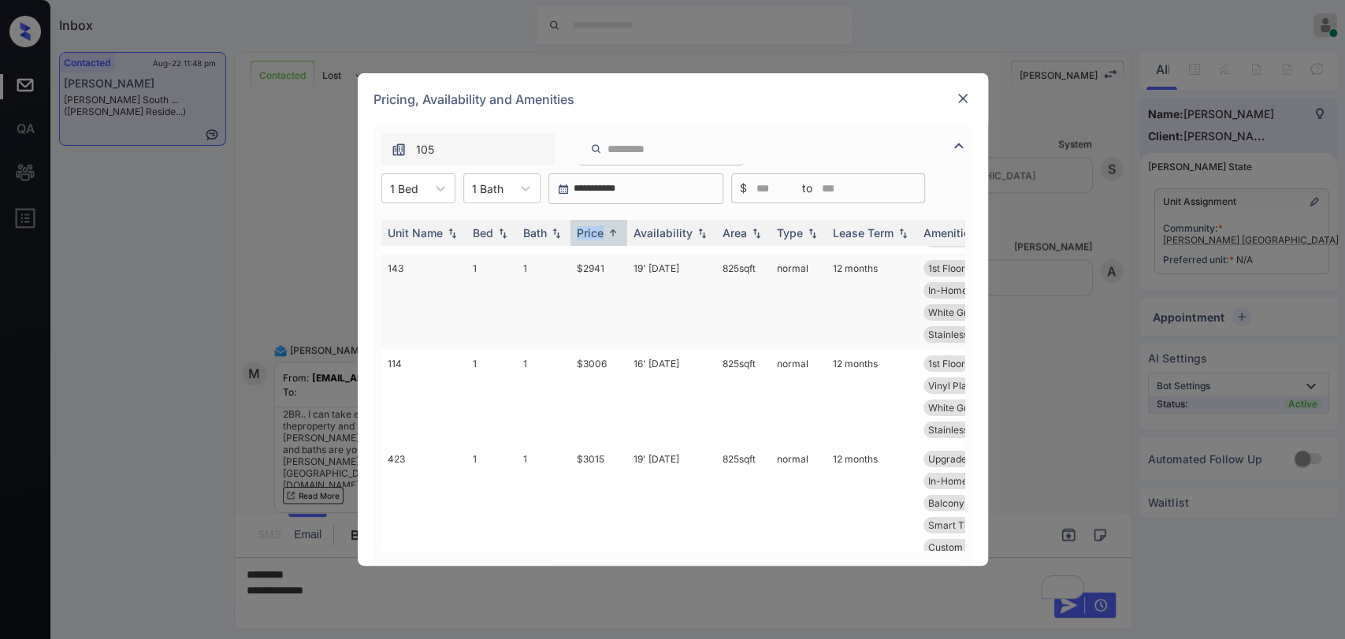
scroll to position [0, 0]
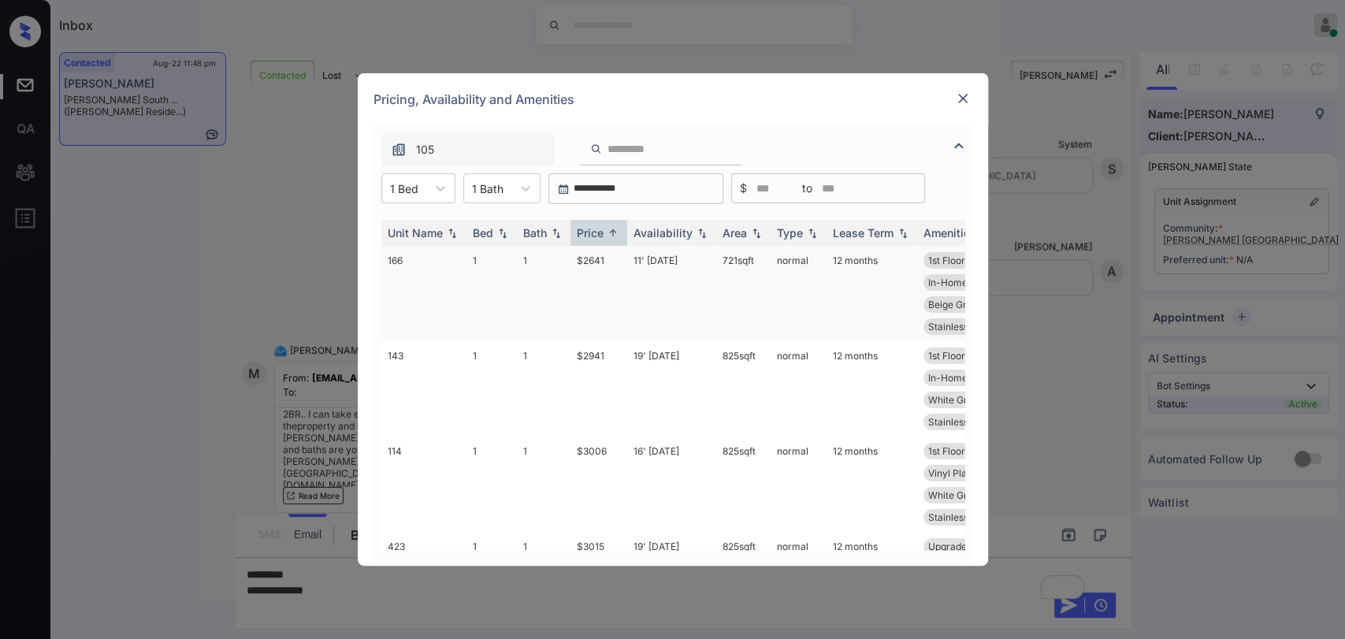
click at [591, 260] on td "$2641" at bounding box center [598, 293] width 57 height 95
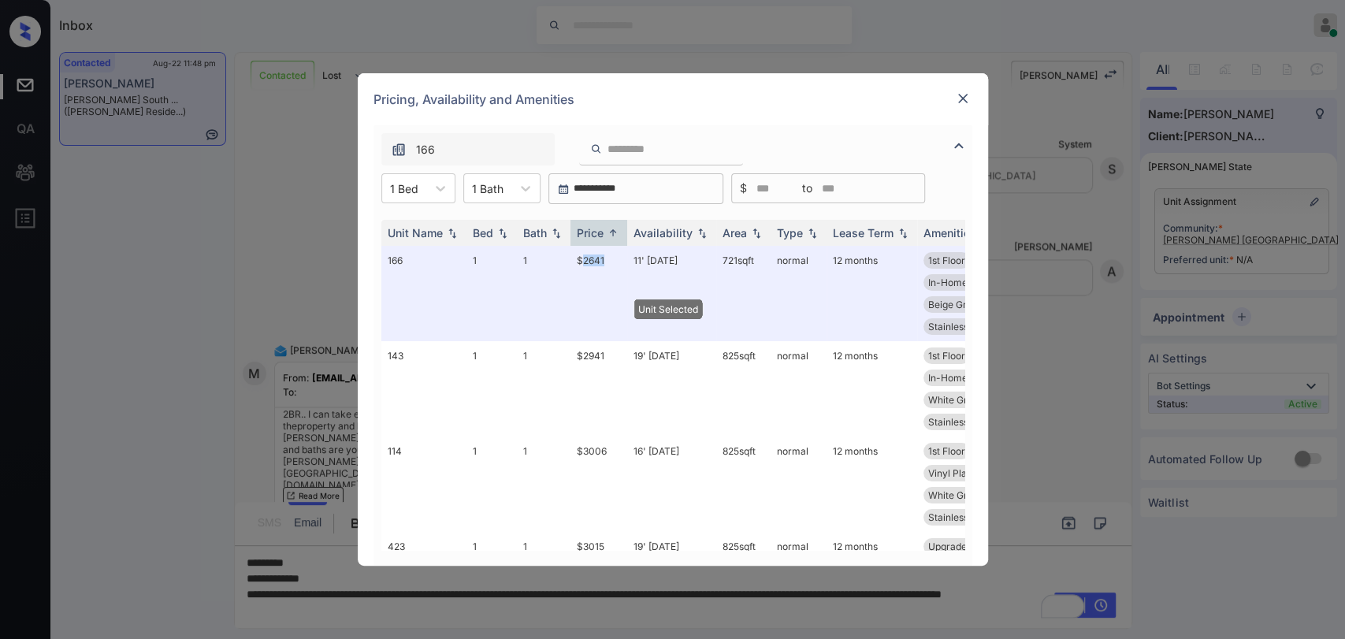
click at [961, 98] on img at bounding box center [963, 99] width 16 height 16
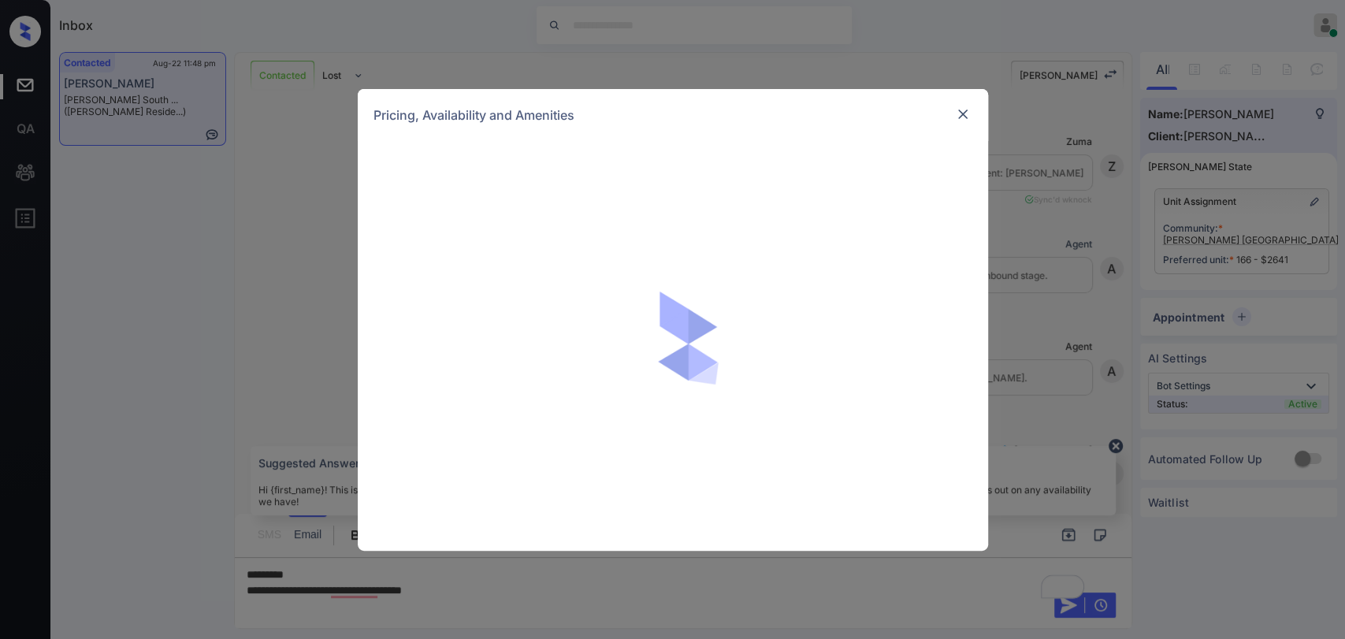
scroll to position [1432, 0]
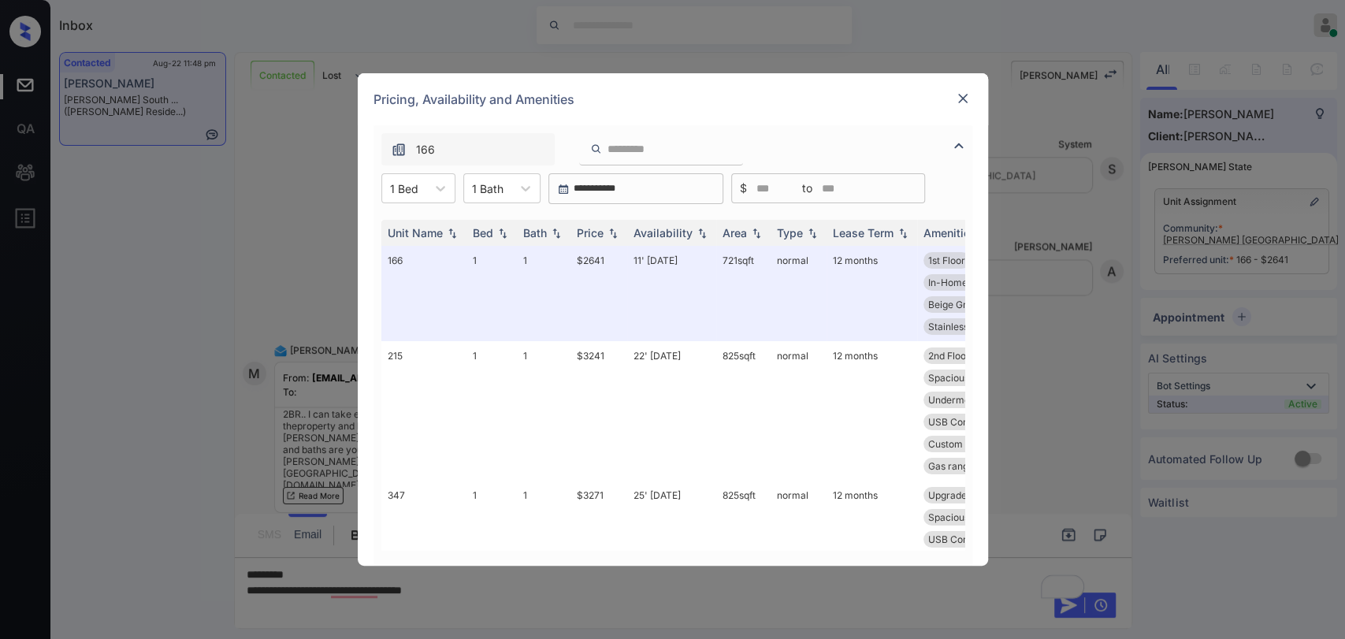
click at [961, 107] on div at bounding box center [962, 98] width 19 height 19
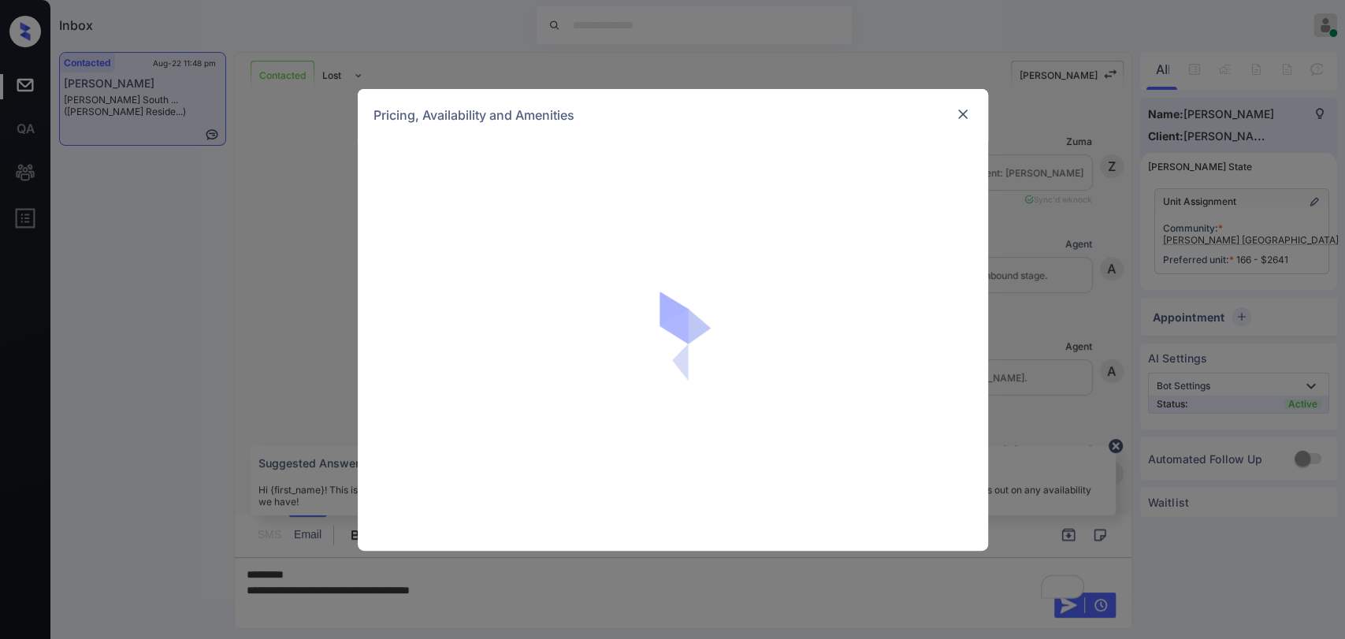
scroll to position [1432, 0]
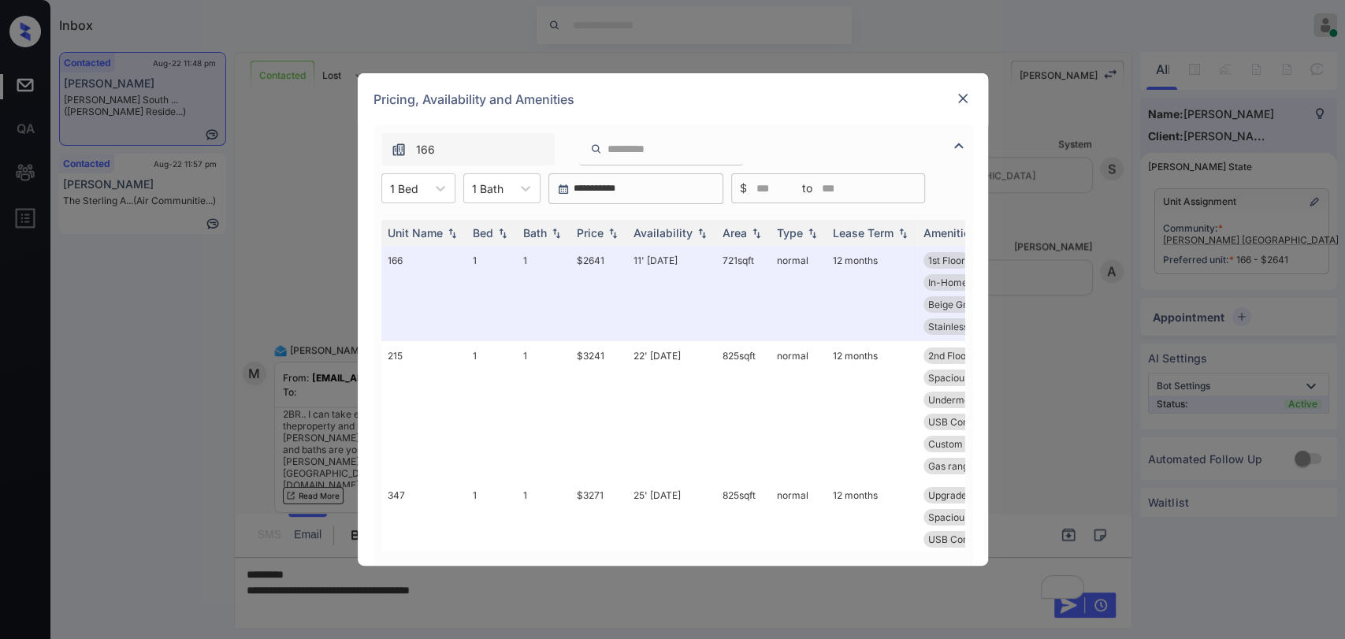
click at [964, 93] on img at bounding box center [963, 99] width 16 height 16
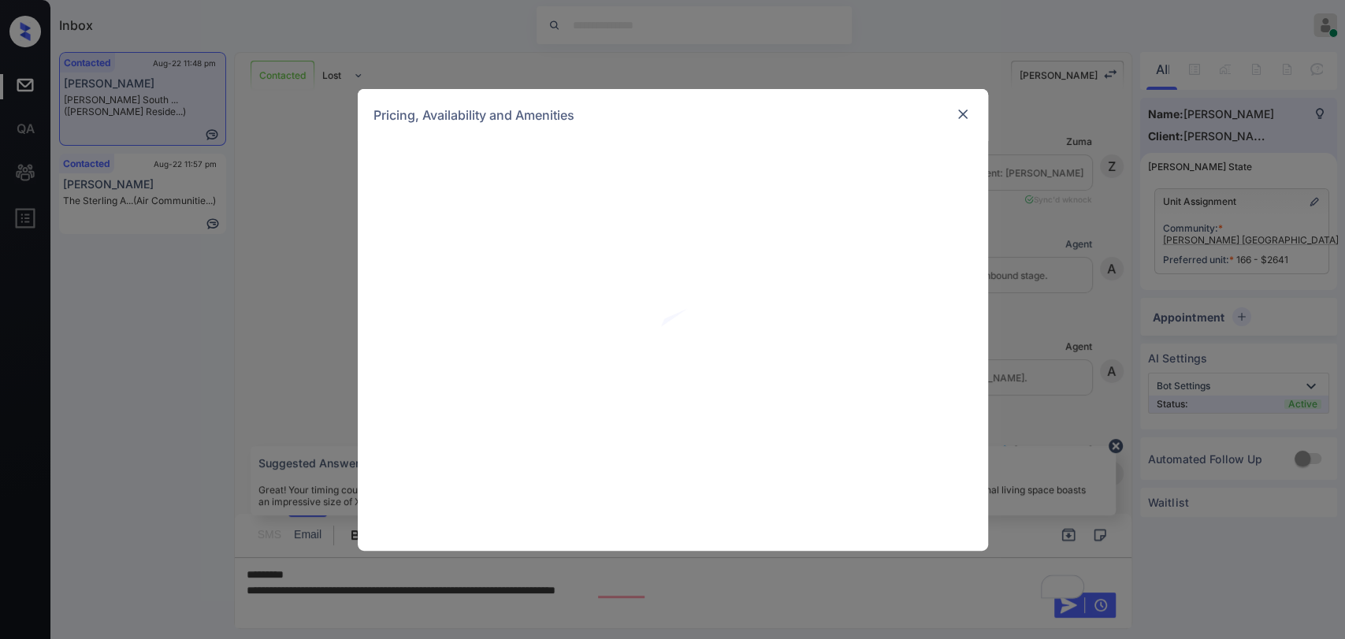
scroll to position [1432, 0]
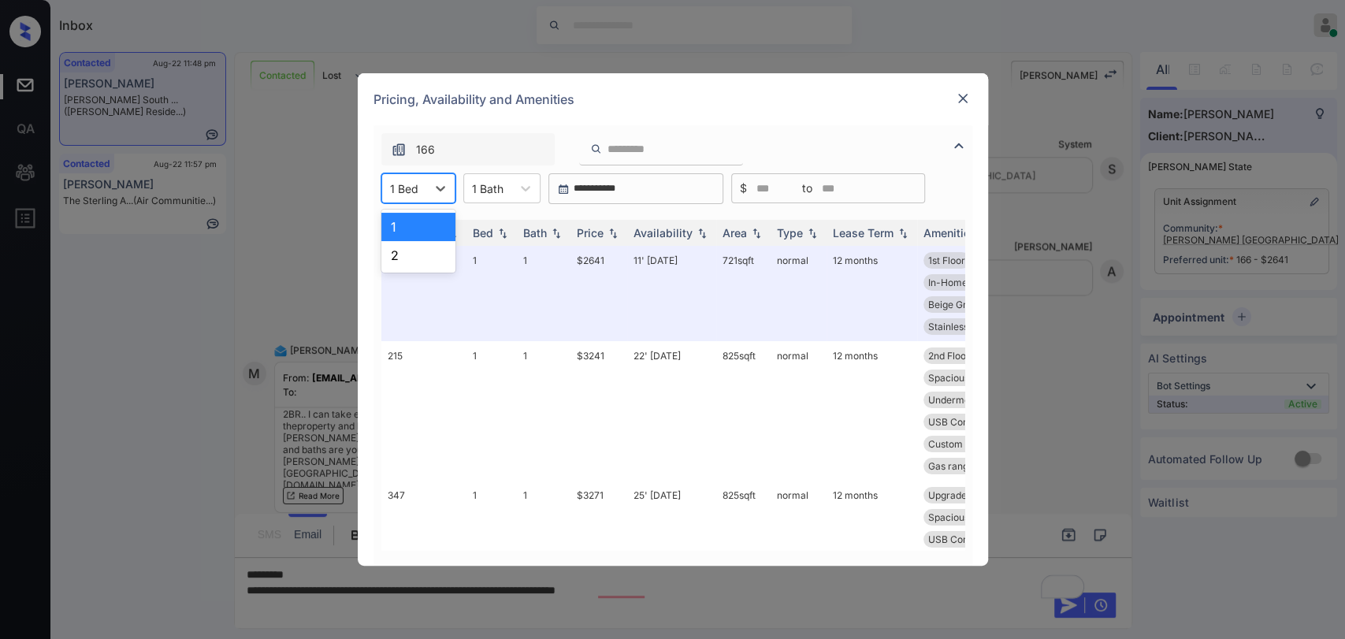
click at [403, 178] on div "1 Bed" at bounding box center [404, 188] width 44 height 23
click at [418, 241] on div "2" at bounding box center [418, 255] width 74 height 28
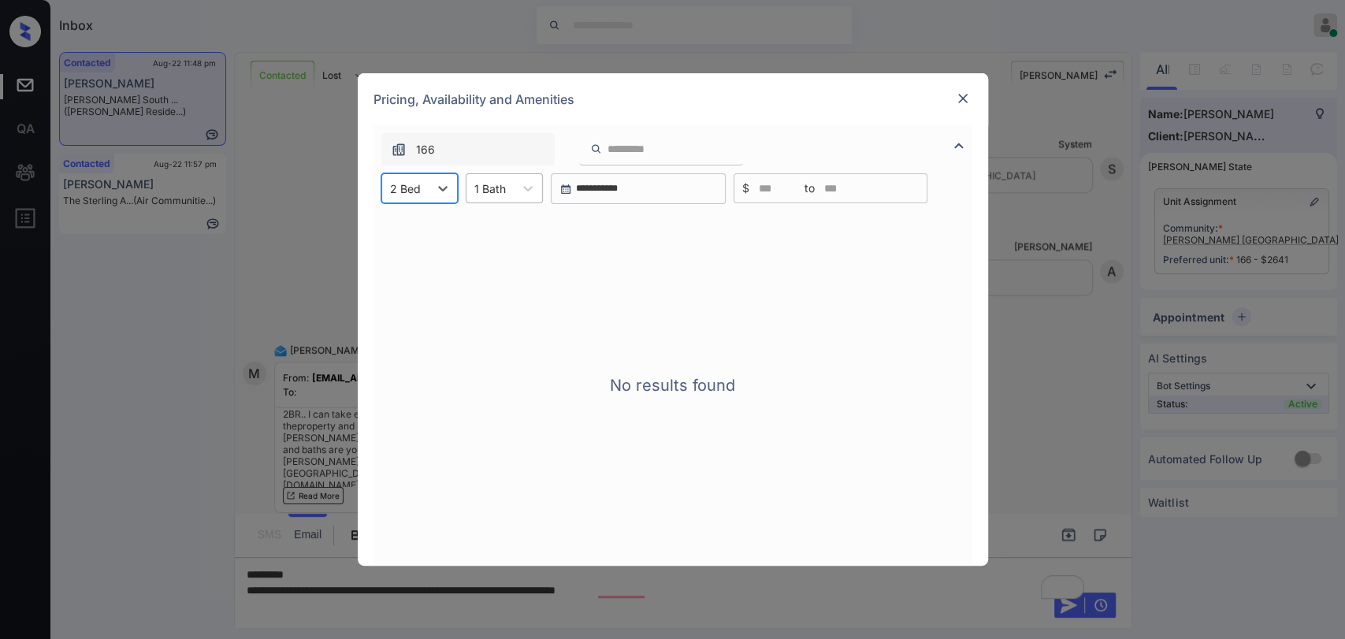
click at [492, 184] on div at bounding box center [490, 188] width 32 height 17
click at [485, 258] on div "2" at bounding box center [504, 255] width 77 height 28
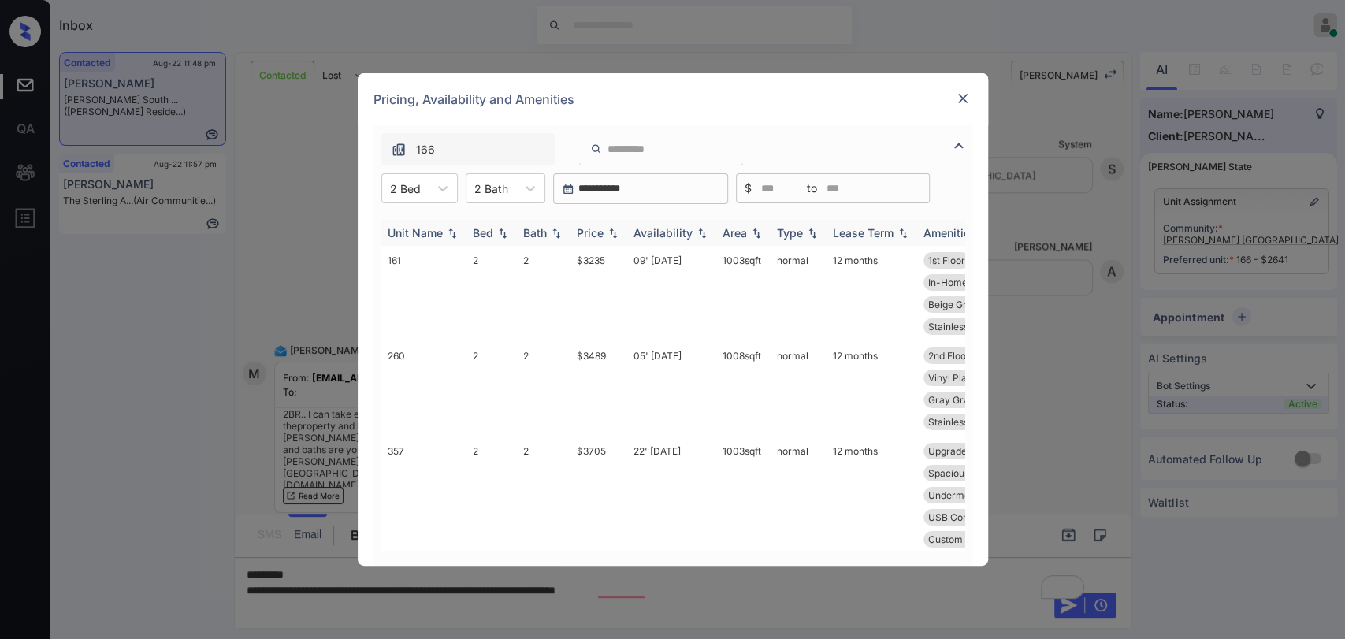
click at [589, 232] on div "Price" at bounding box center [590, 232] width 27 height 13
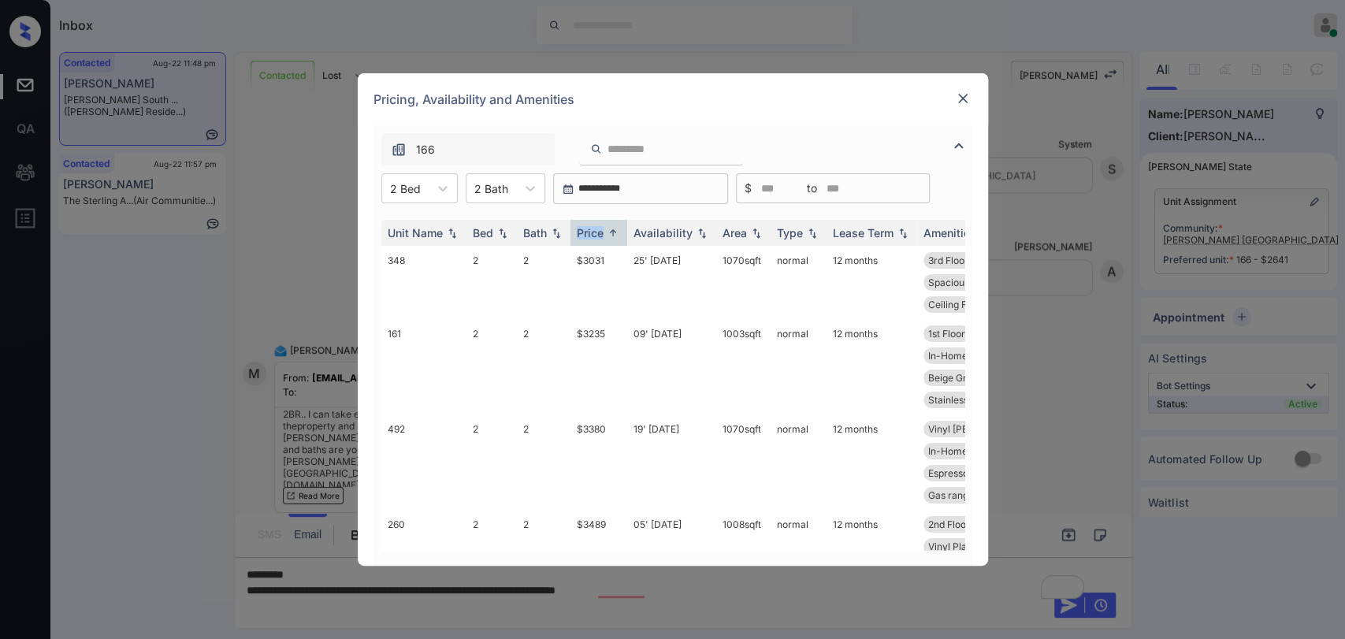
click at [967, 98] on img at bounding box center [963, 99] width 16 height 16
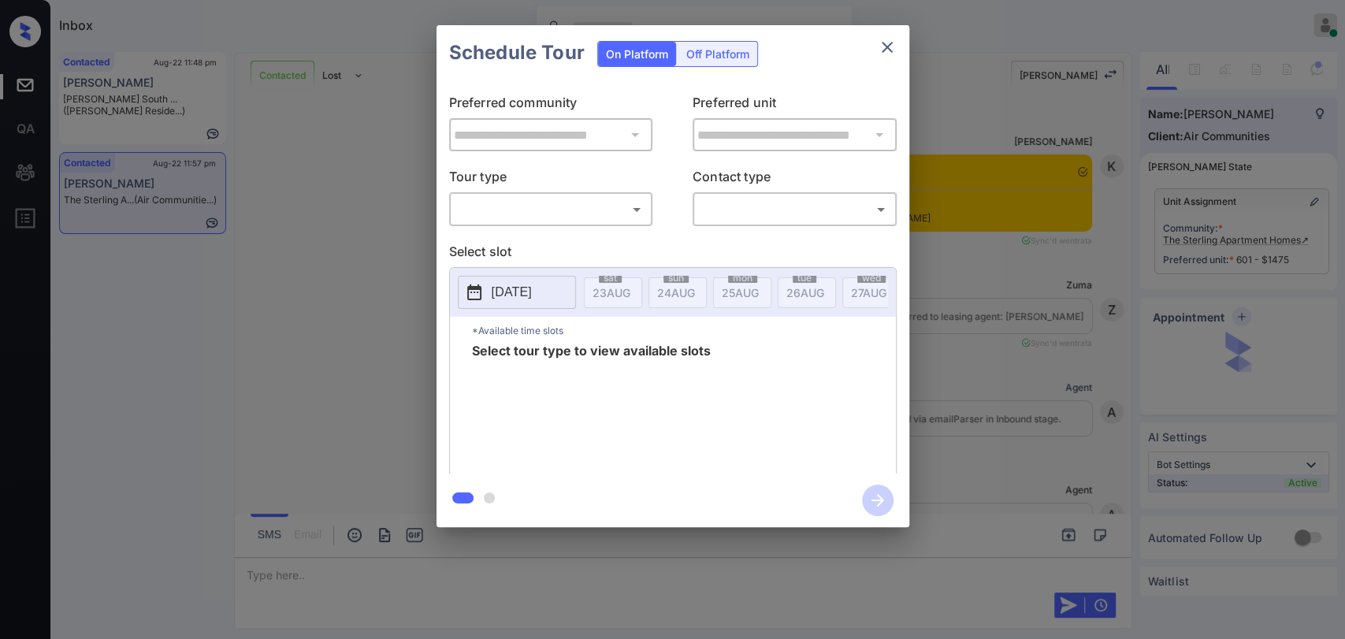
scroll to position [6190, 0]
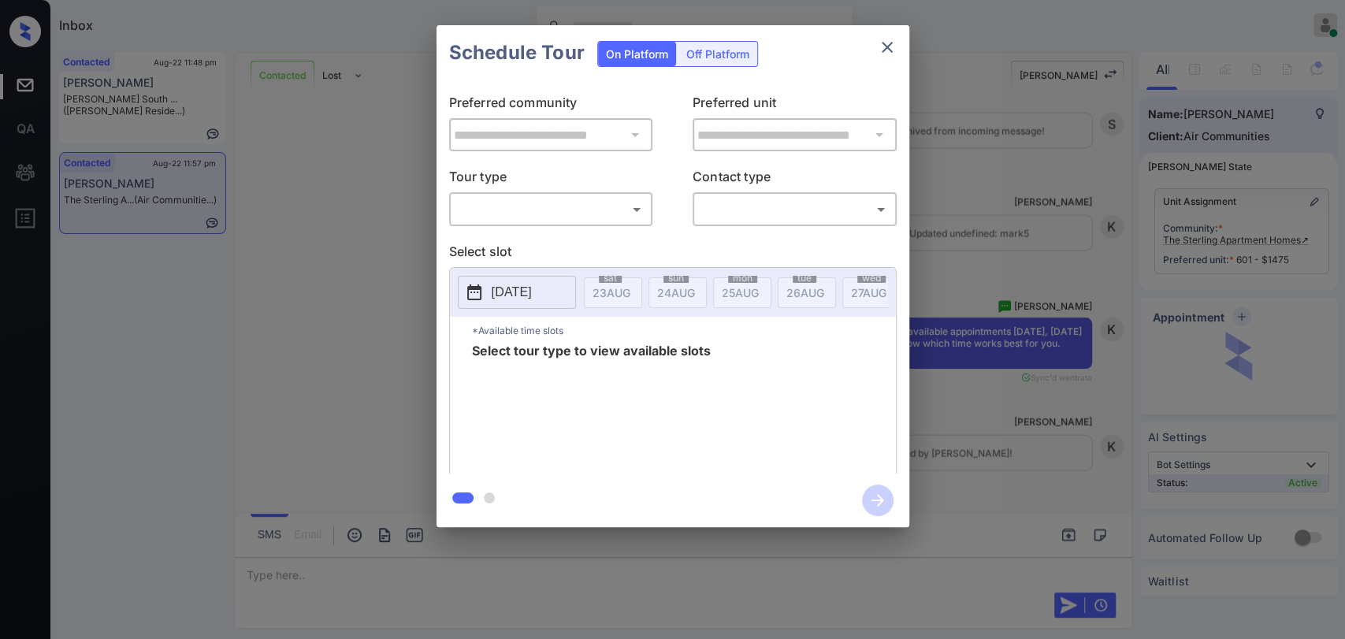
click at [580, 214] on body "Inbox [PERSON_NAME] G Online Set yourself offline Set yourself on break Profile…" at bounding box center [672, 319] width 1345 height 639
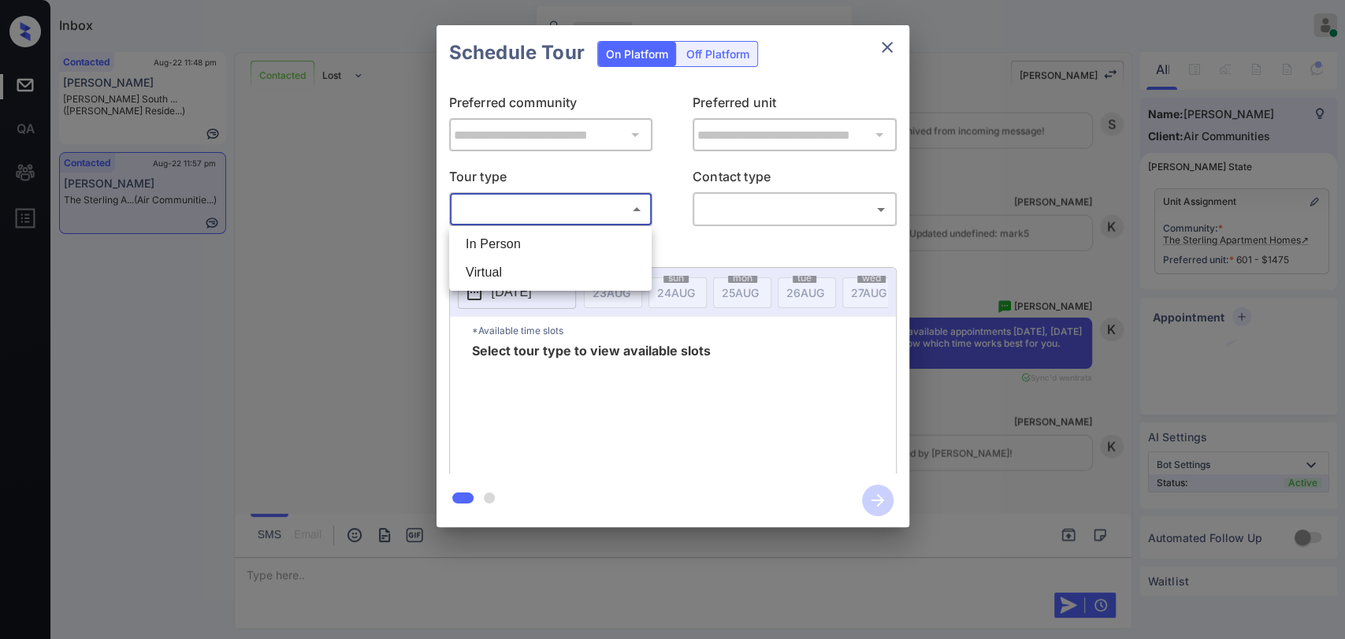
click at [574, 232] on li "In Person" at bounding box center [550, 244] width 195 height 28
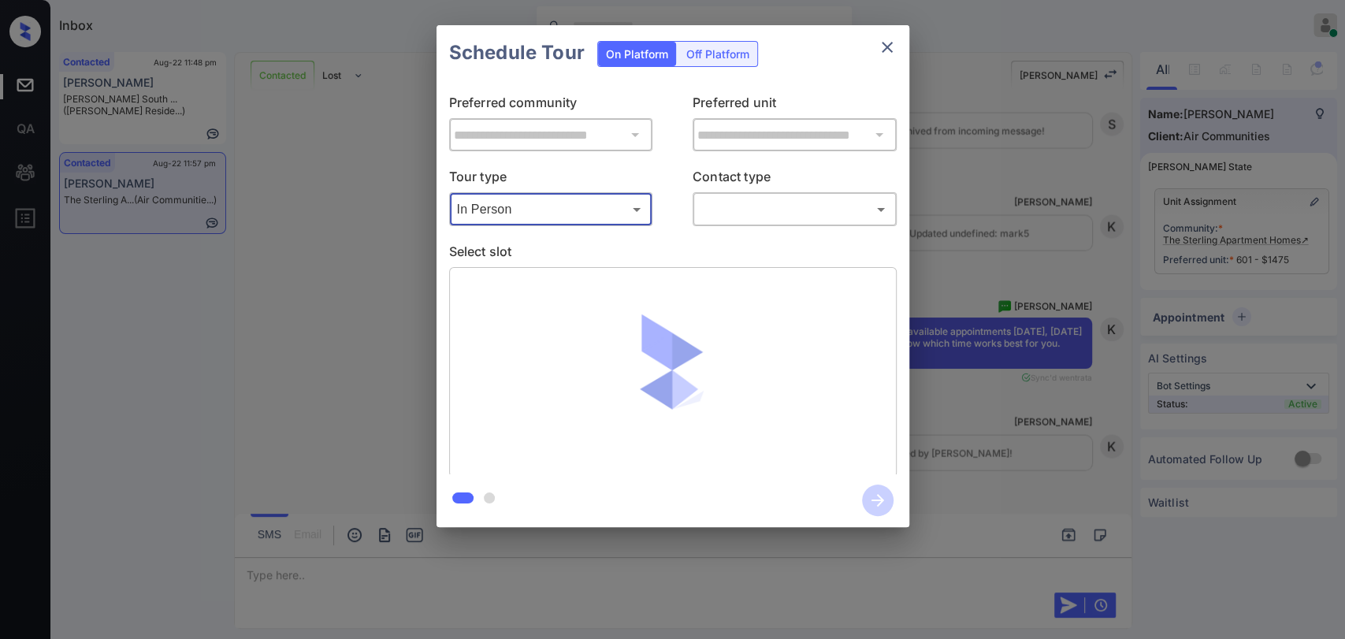
type input "********"
click at [727, 230] on div "**********" at bounding box center [673, 276] width 473 height 393
click at [721, 214] on body "Inbox [PERSON_NAME] G Online Set yourself offline Set yourself on break Profile…" at bounding box center [672, 319] width 1345 height 639
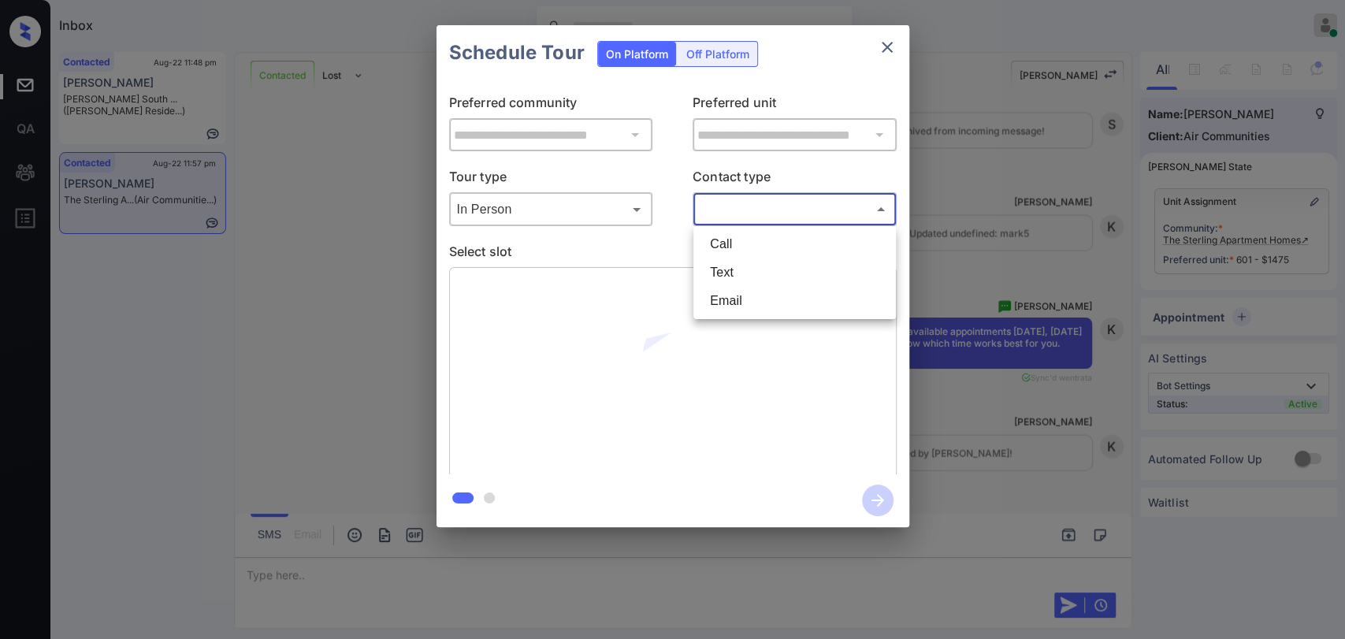
click at [731, 266] on li "Text" at bounding box center [794, 272] width 195 height 28
type input "****"
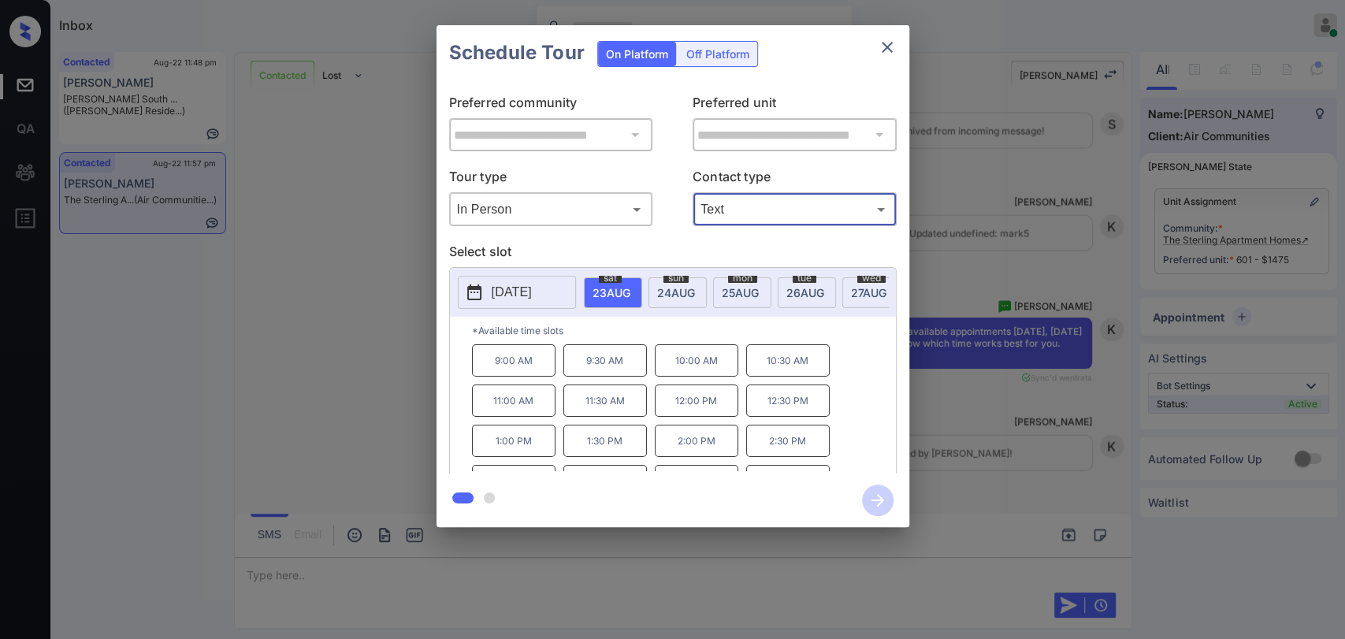
click at [630, 292] on span "[DATE]" at bounding box center [612, 292] width 38 height 13
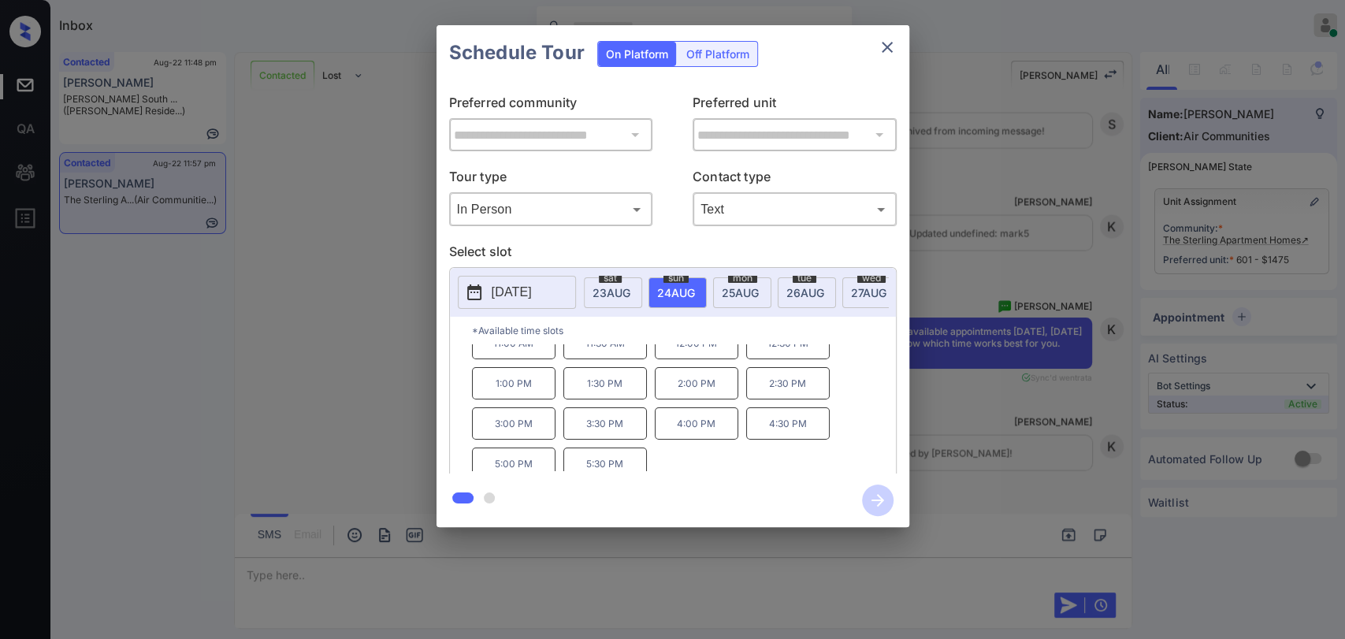
scroll to position [25, 0]
click at [619, 459] on p "5:30 PM" at bounding box center [605, 456] width 84 height 32
click at [875, 495] on icon "button" at bounding box center [878, 501] width 32 height 32
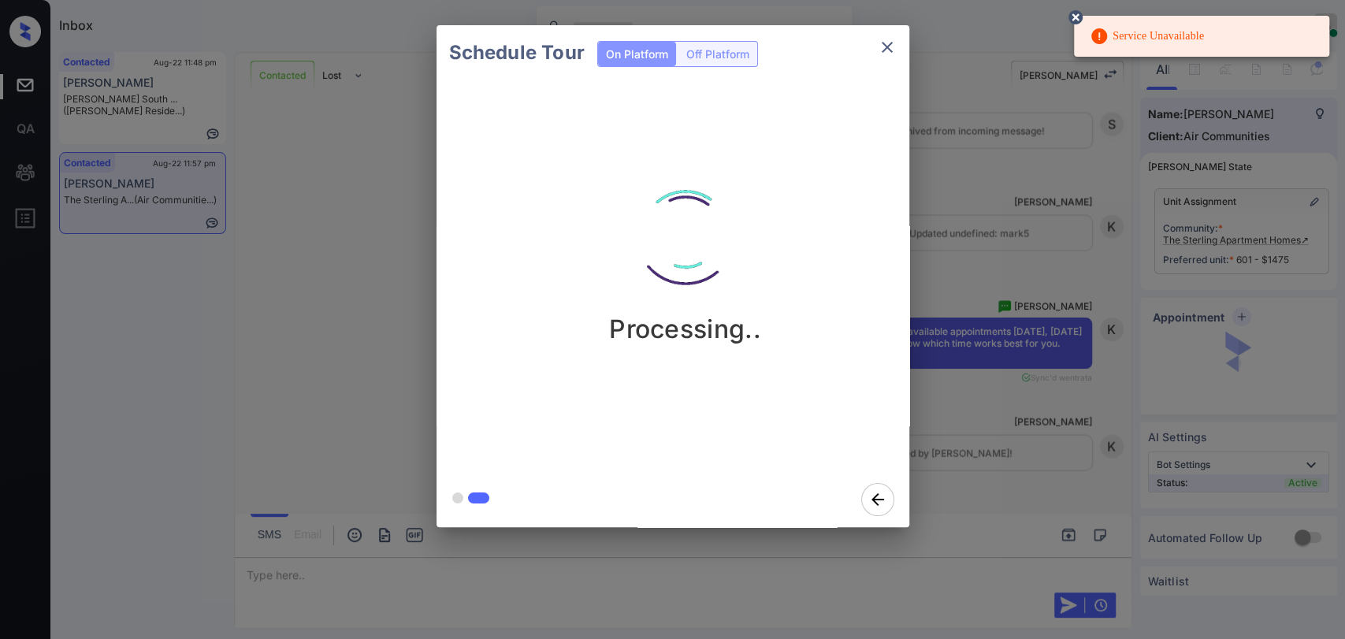
click at [115, 351] on div "Schedule Tour On Platform Off Platform Processing.." at bounding box center [672, 276] width 1345 height 552
